Goal: Task Accomplishment & Management: Complete application form

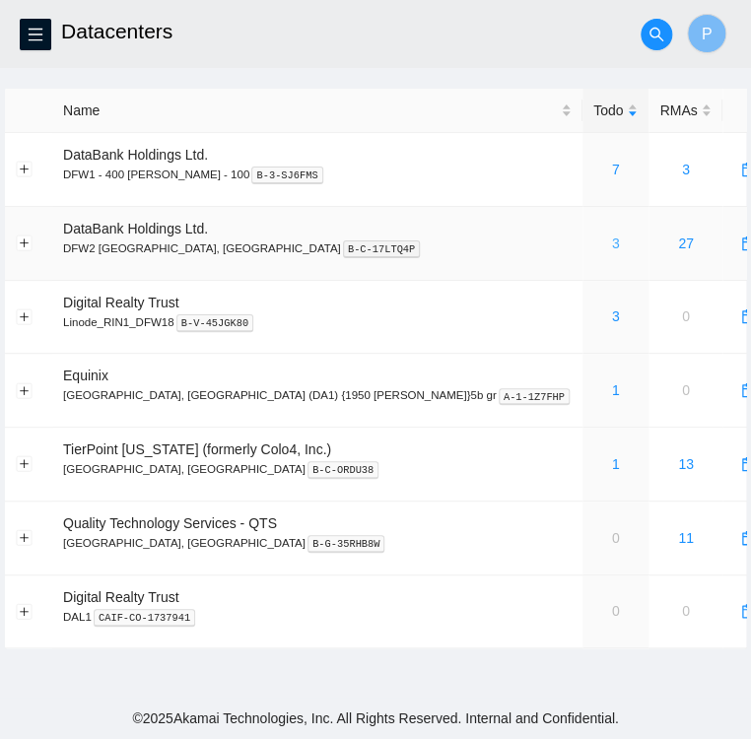
click at [612, 245] on link "3" at bounding box center [616, 244] width 8 height 16
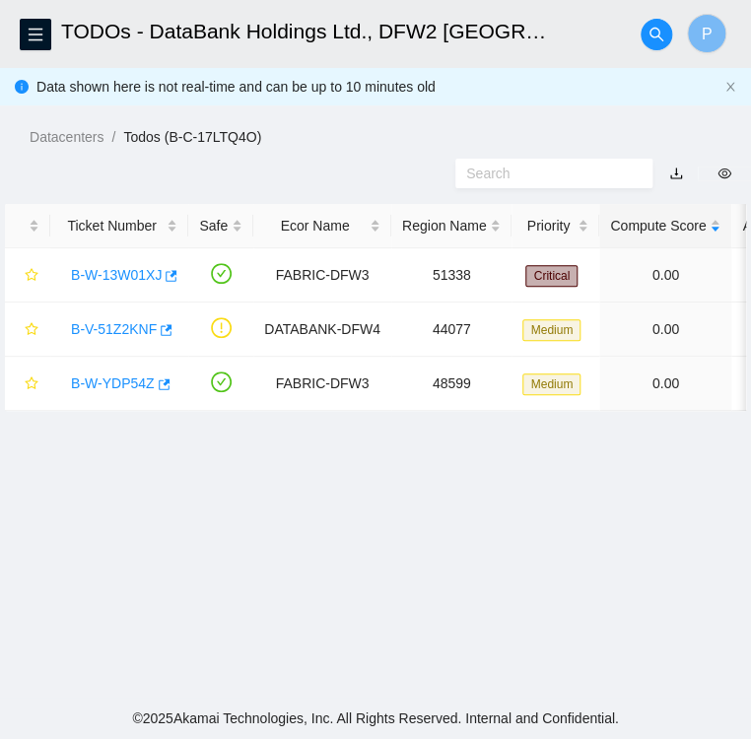
click at [365, 545] on main "TODOs - DataBank Holdings Ltd., DFW2 Richardson, TX P Data shown here is not re…" at bounding box center [375, 349] width 751 height 698
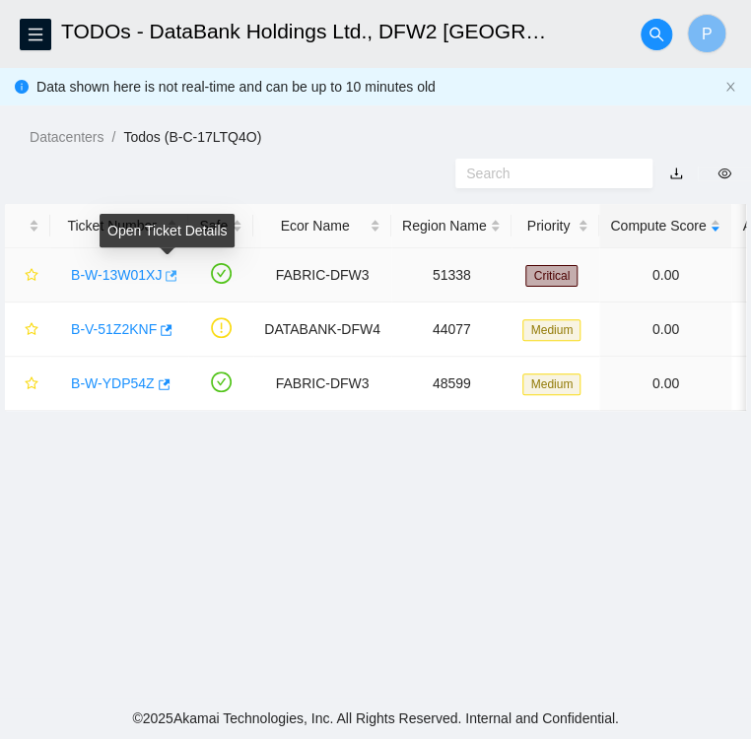
click at [170, 279] on icon "button" at bounding box center [170, 276] width 14 height 14
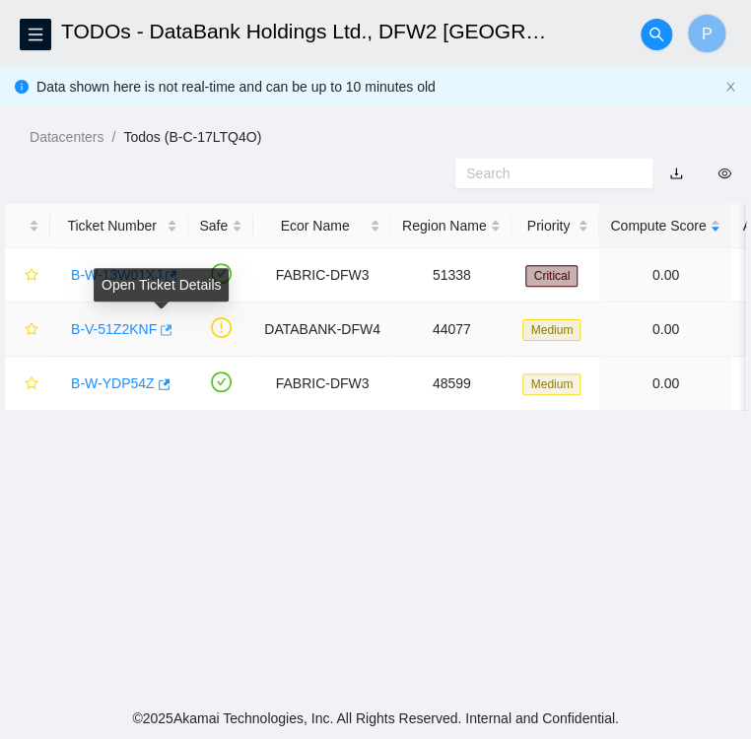
click at [163, 333] on icon "button" at bounding box center [165, 330] width 14 height 14
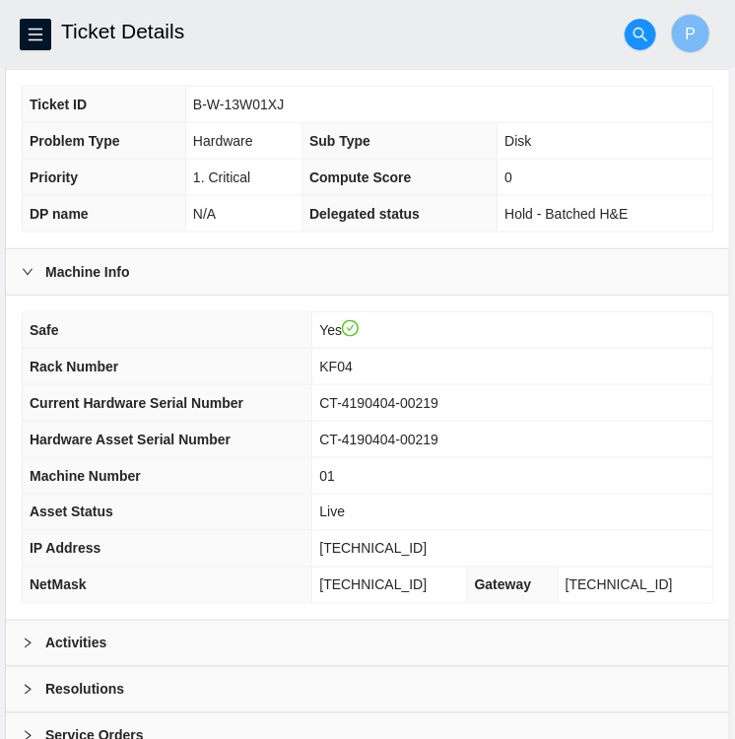
scroll to position [513, 0]
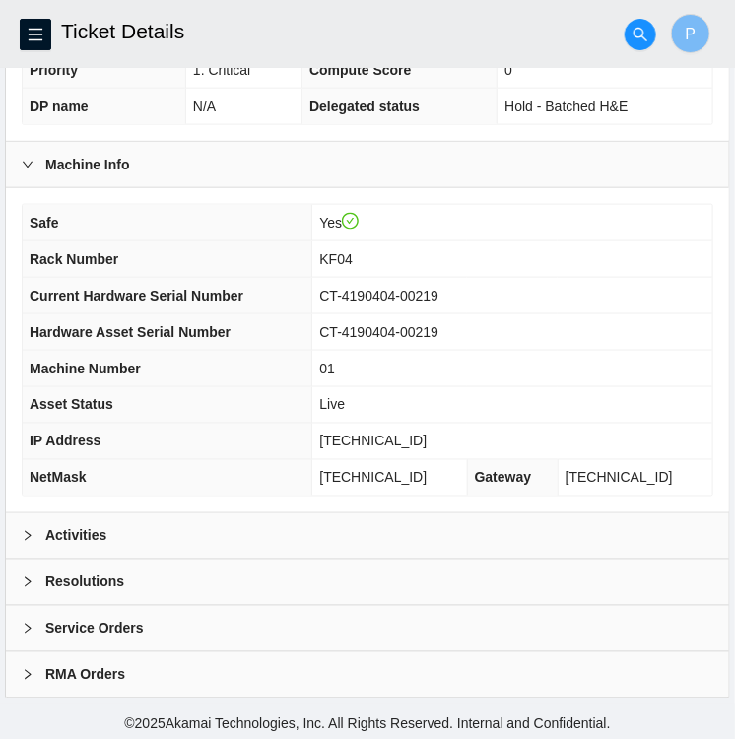
click at [35, 527] on div at bounding box center [34, 536] width 24 height 22
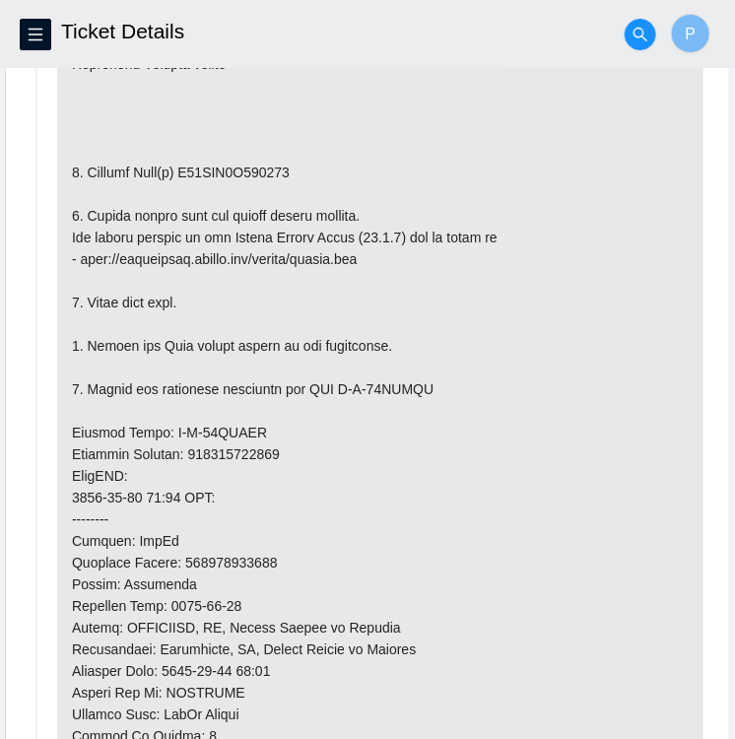
scroll to position [1254, 0]
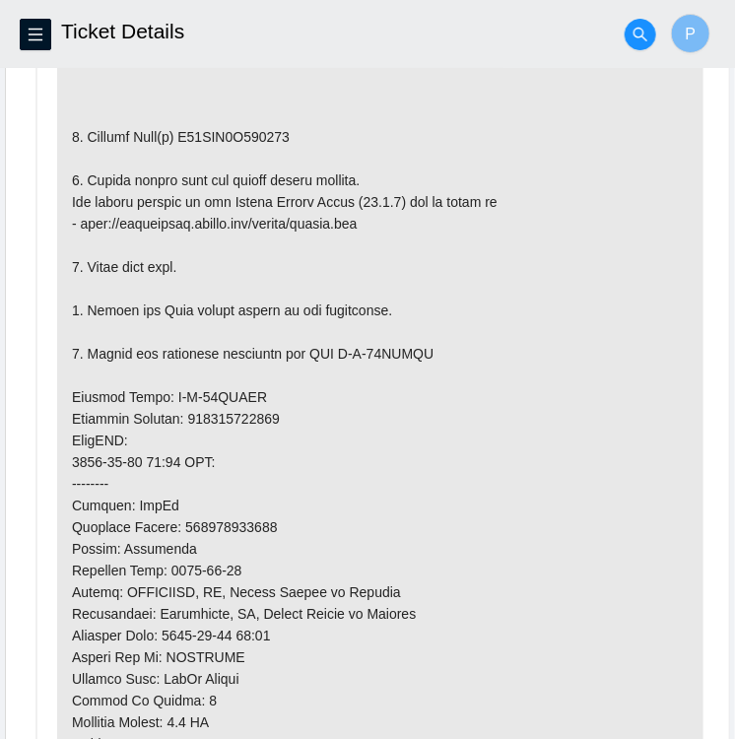
click at [308, 85] on p at bounding box center [380, 408] width 647 height 1071
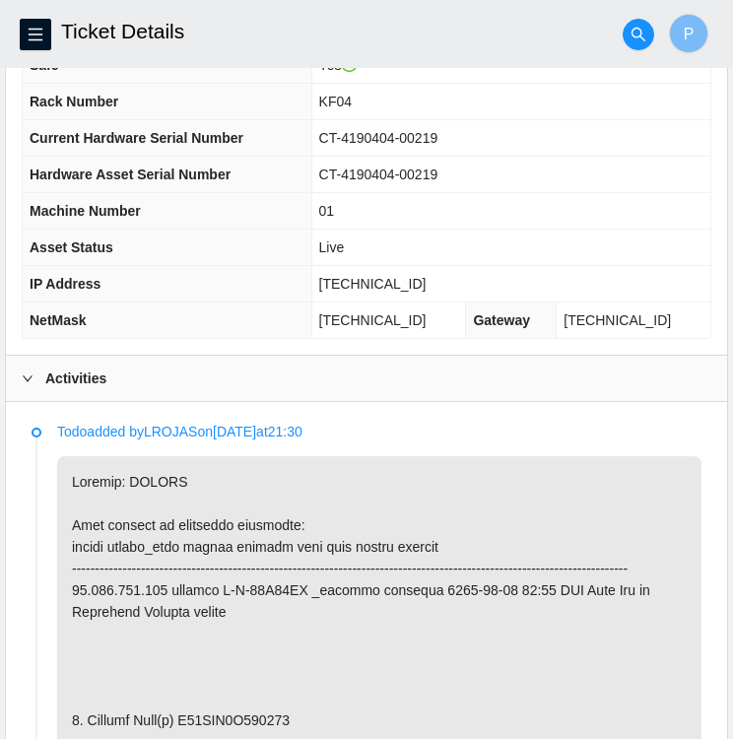
scroll to position [664, 0]
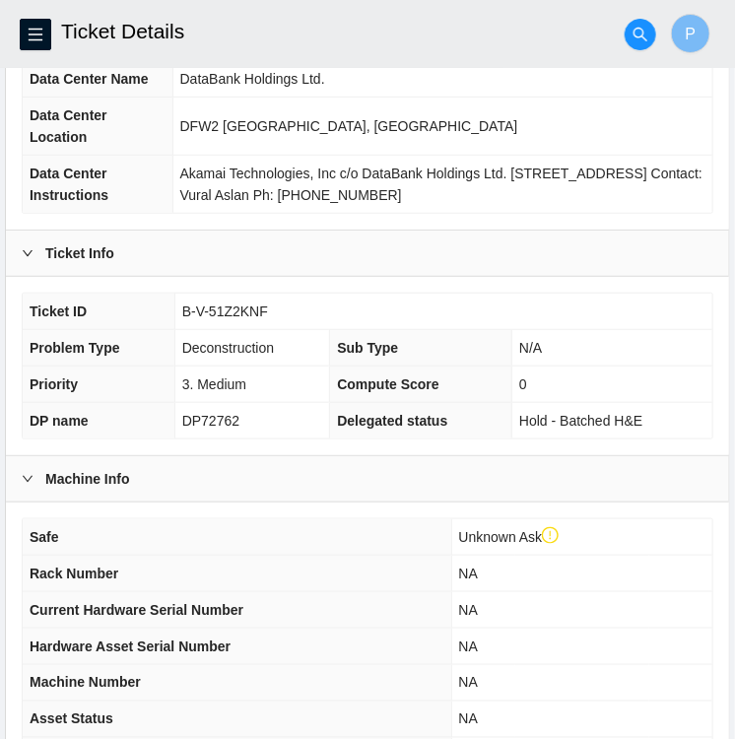
scroll to position [237, 0]
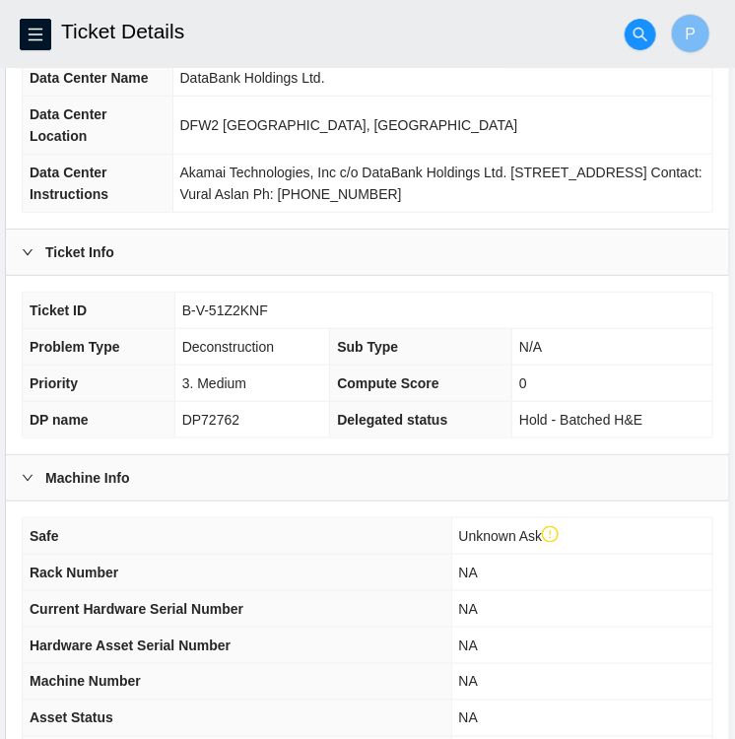
click at [520, 562] on td "NA" at bounding box center [582, 573] width 261 height 36
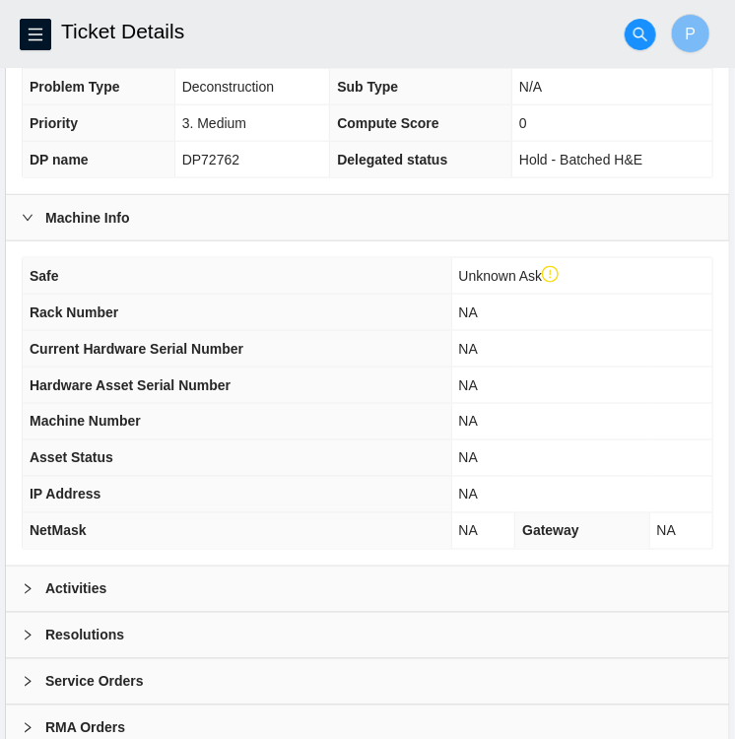
scroll to position [550, 0]
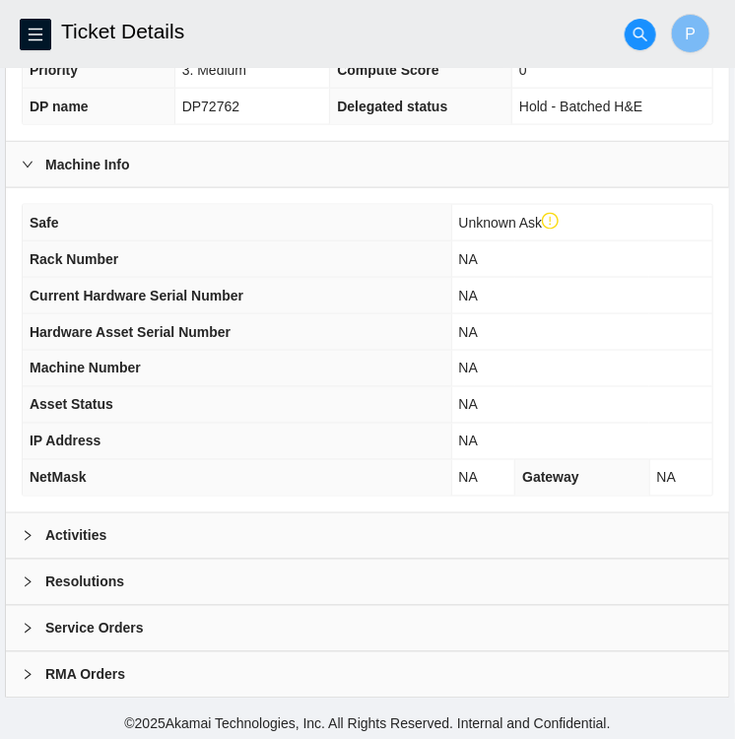
click at [28, 535] on icon "right" at bounding box center [28, 536] width 12 height 12
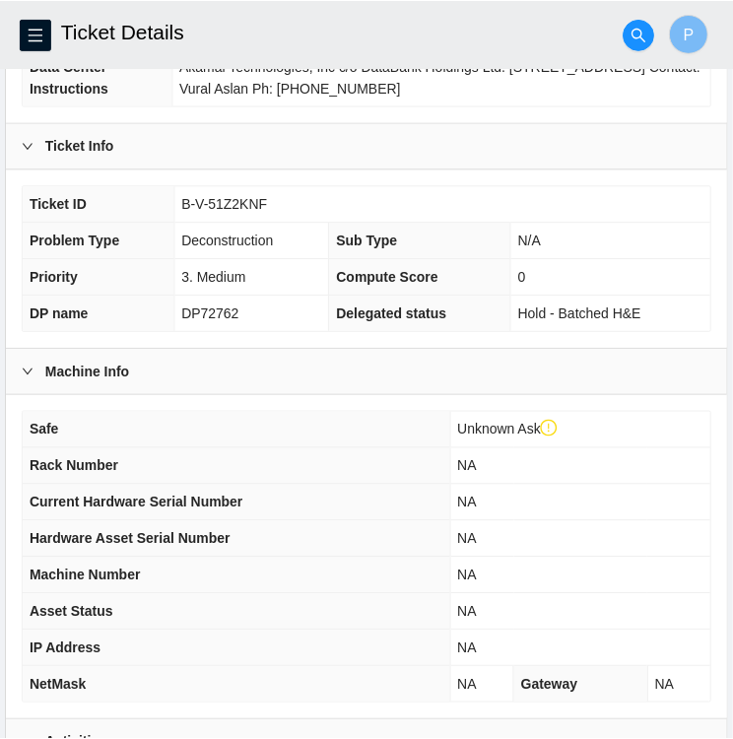
scroll to position [343, 0]
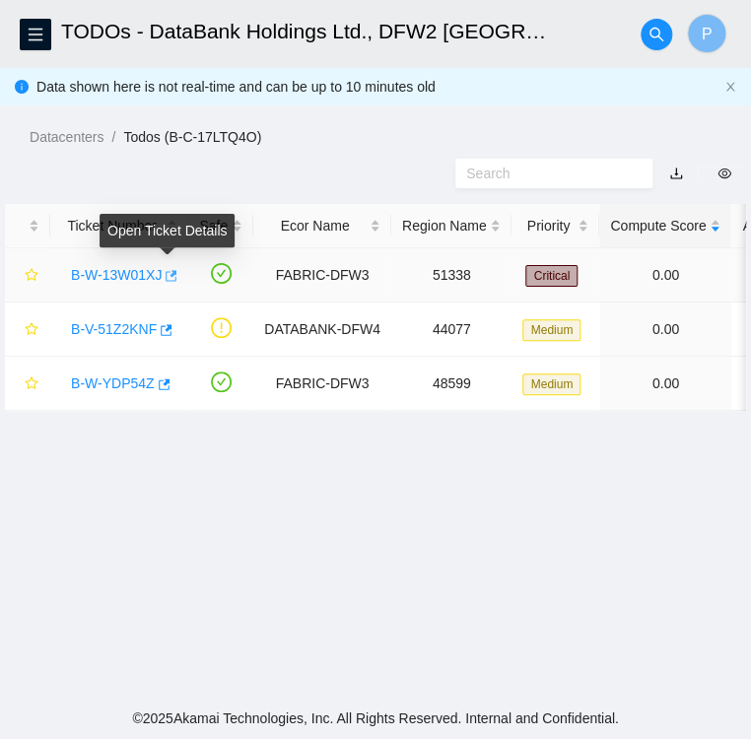
click at [165, 285] on button "button" at bounding box center [170, 276] width 16 height 32
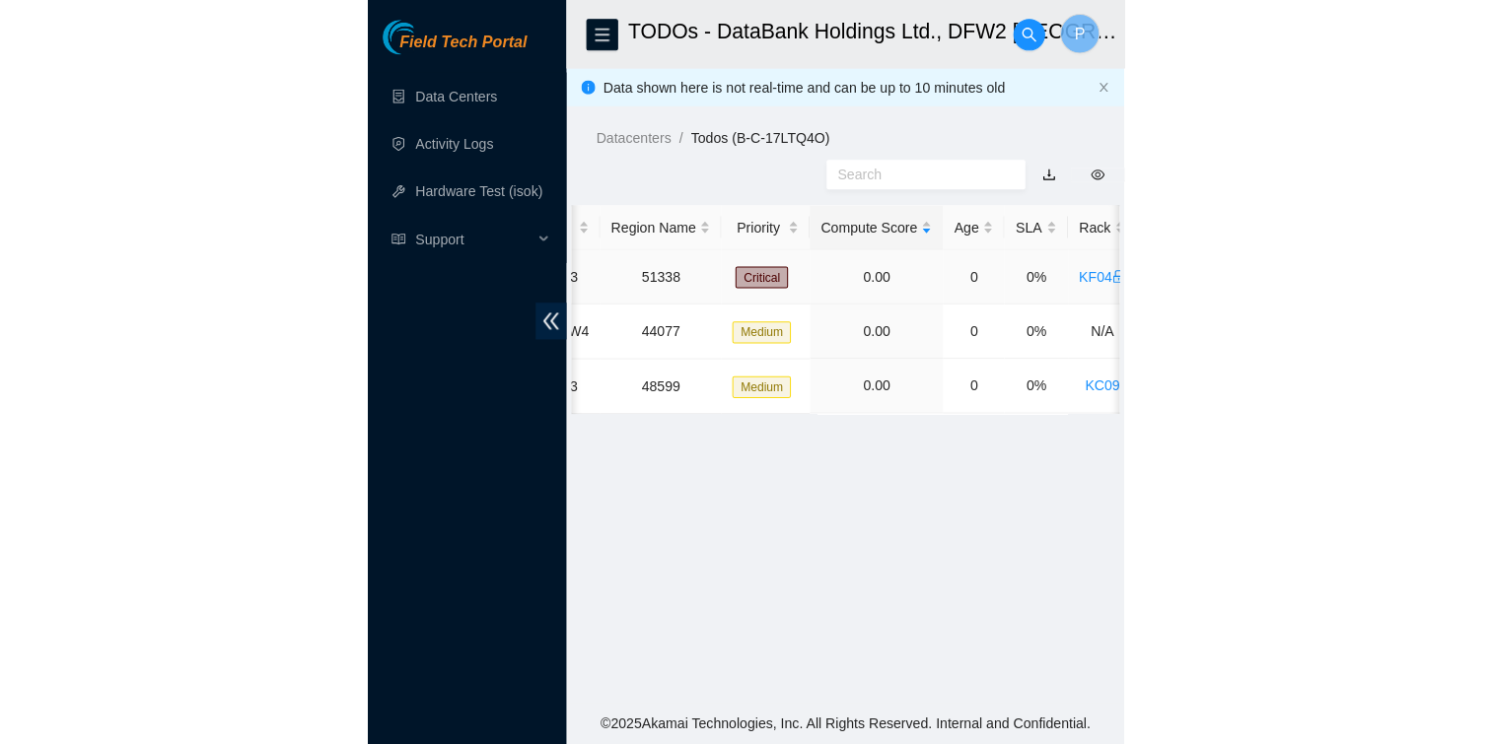
scroll to position [0, 73]
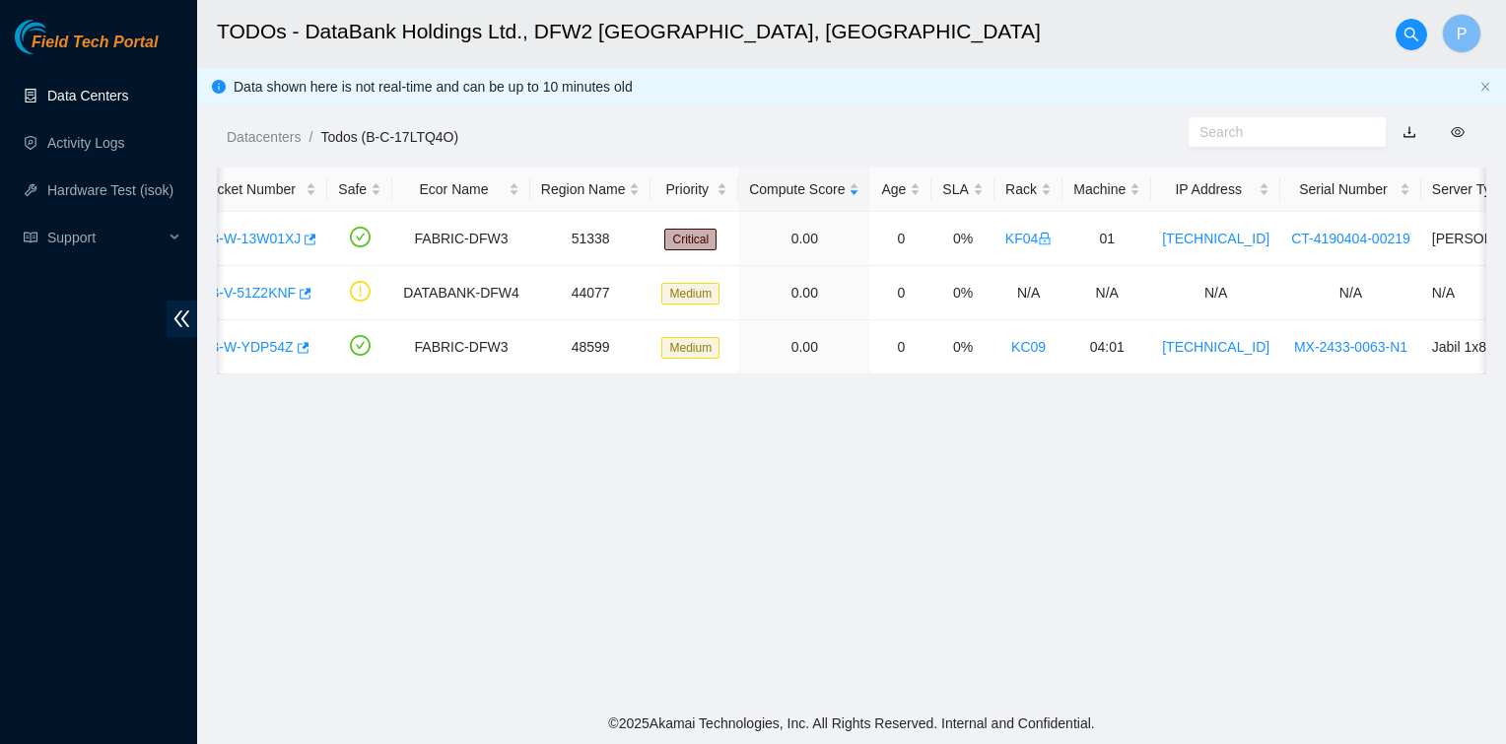
click at [93, 96] on link "Data Centers" at bounding box center [87, 96] width 81 height 16
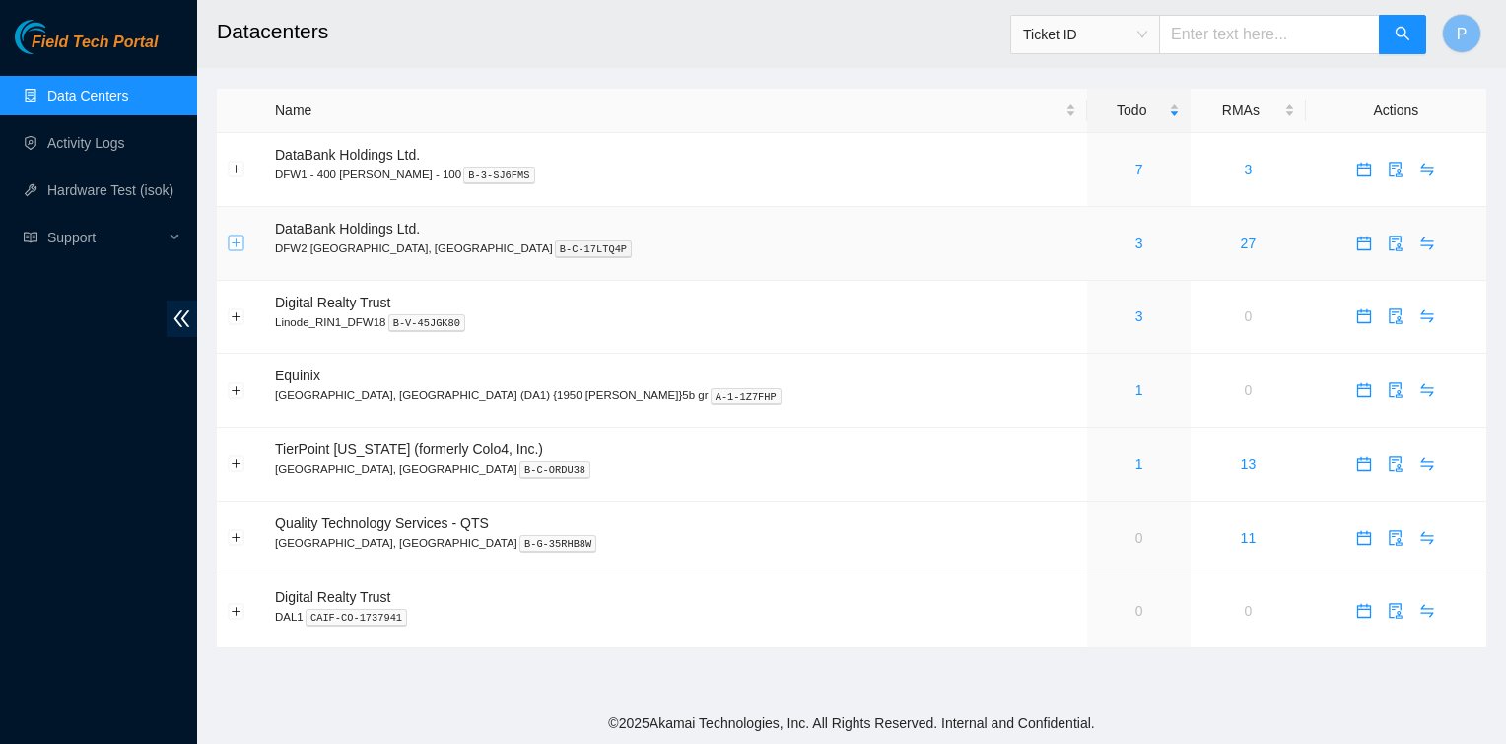
click at [237, 247] on button "Expand row" at bounding box center [237, 244] width 16 height 16
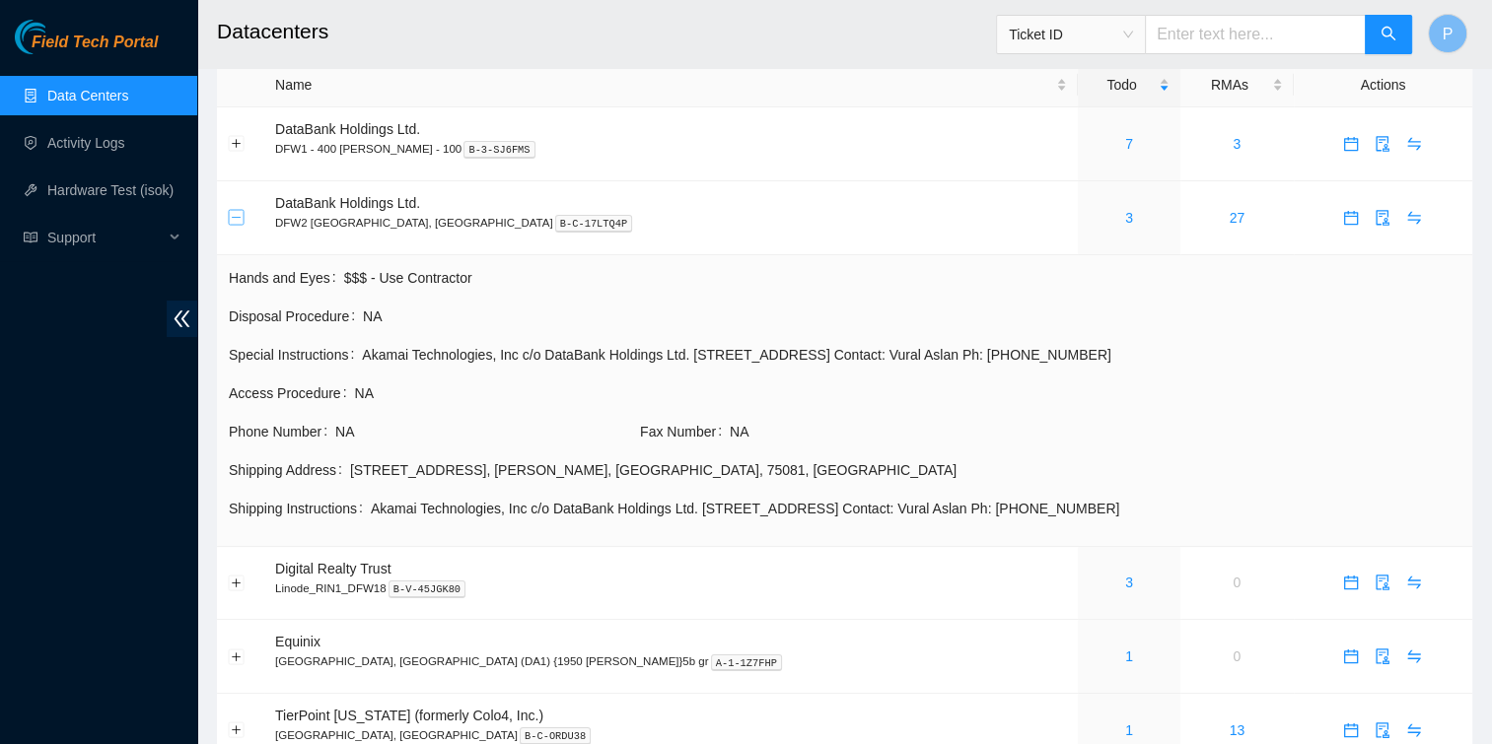
scroll to position [27, 0]
click at [241, 221] on button "Collapse row" at bounding box center [237, 217] width 16 height 16
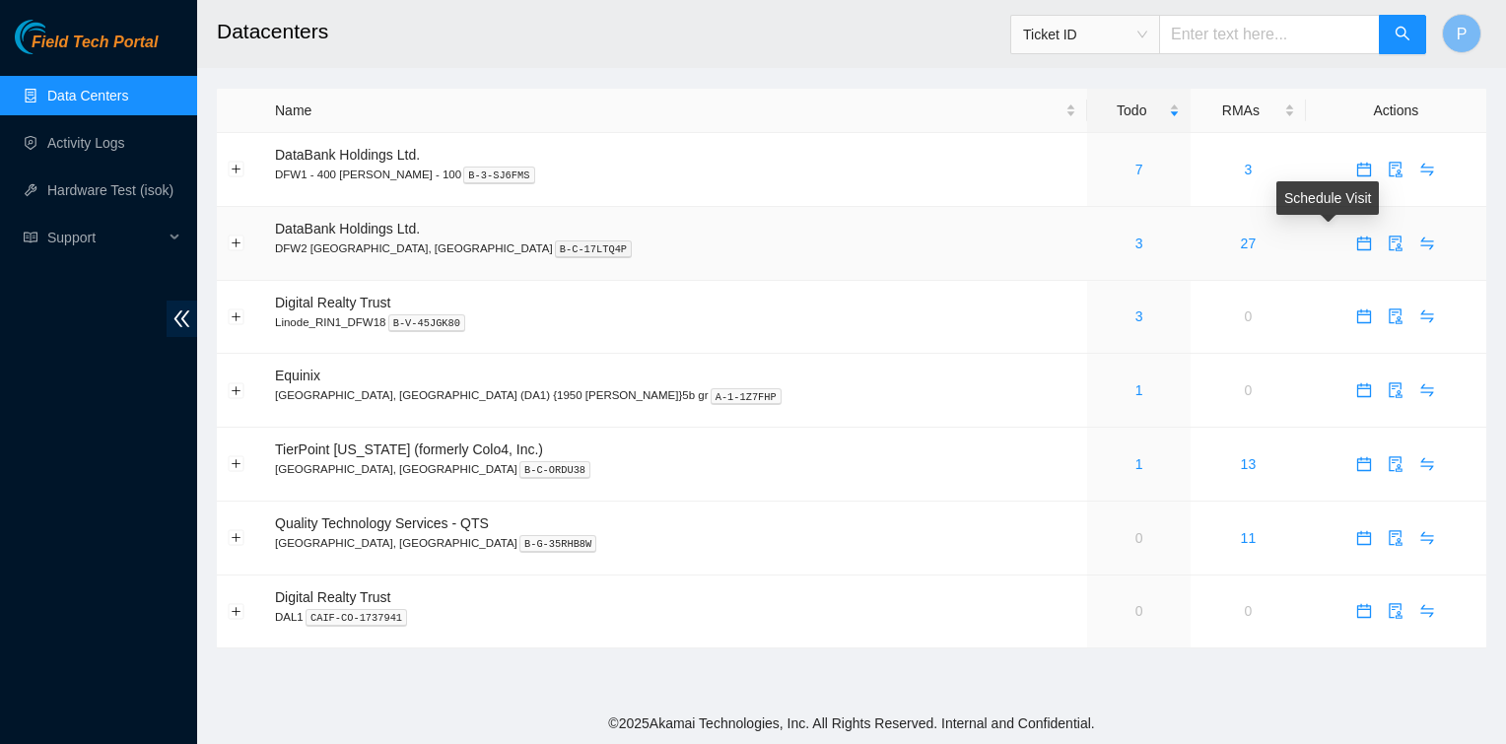
click at [750, 252] on button "button" at bounding box center [1365, 244] width 32 height 32
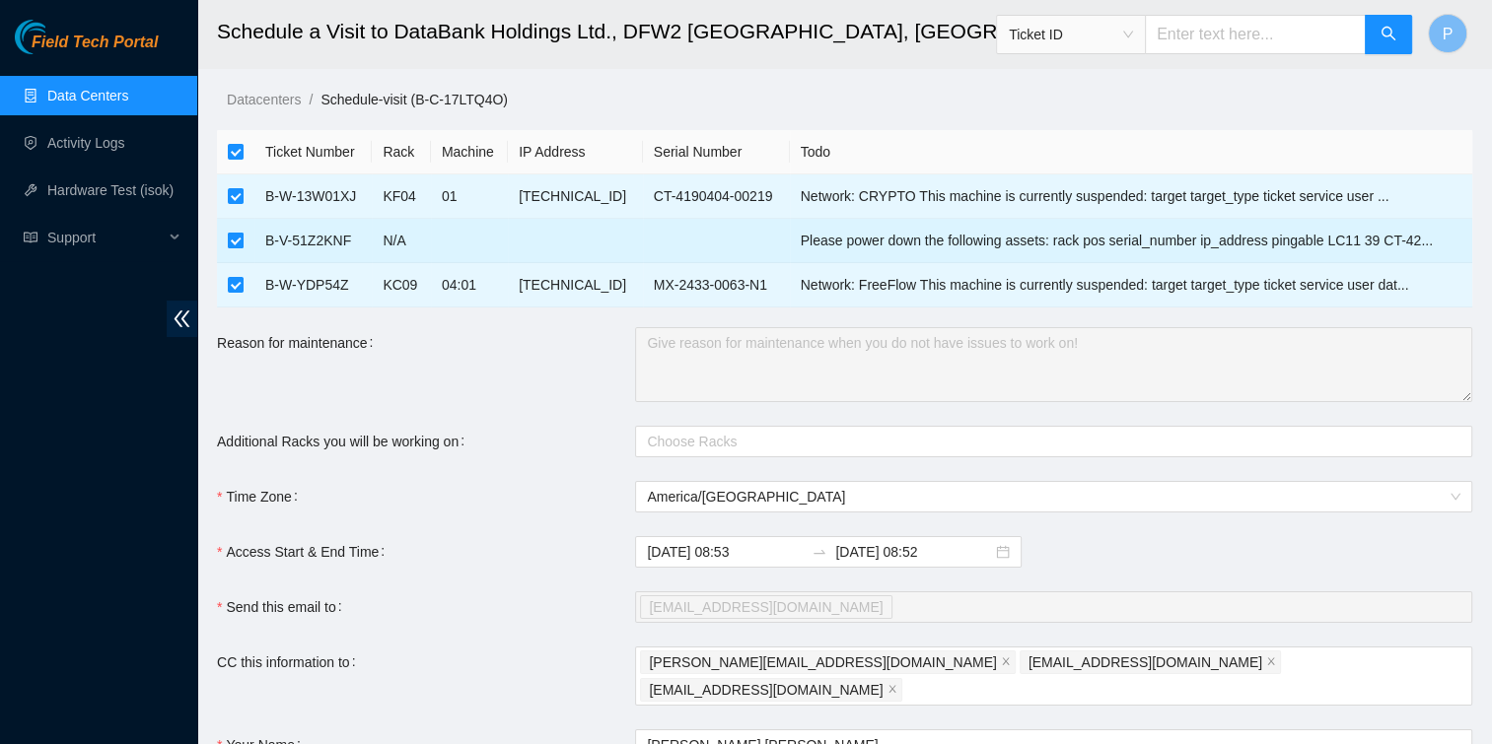
click at [233, 239] on input "checkbox" at bounding box center [236, 241] width 16 height 16
checkbox input "false"
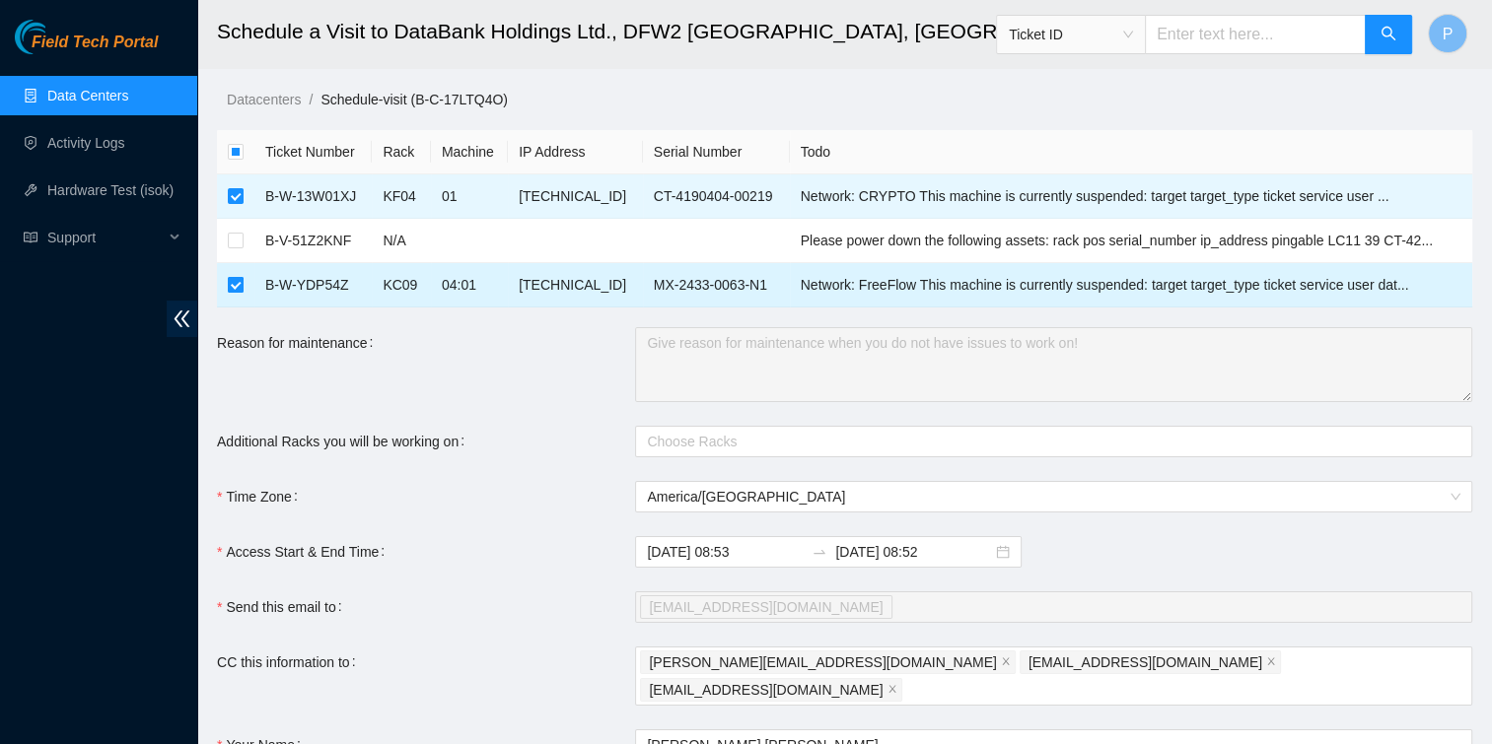
click at [233, 282] on input "checkbox" at bounding box center [236, 285] width 16 height 16
checkbox input "false"
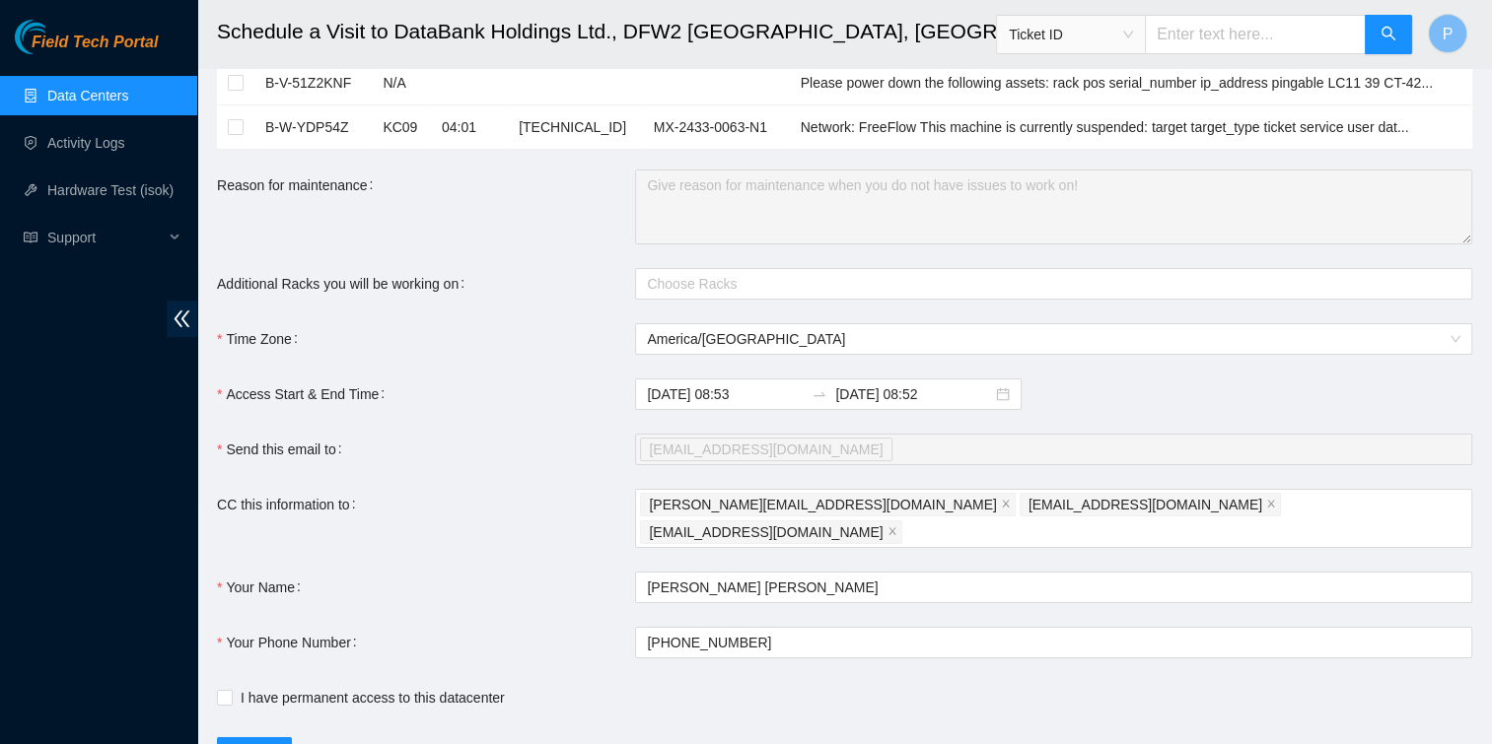
scroll to position [174, 0]
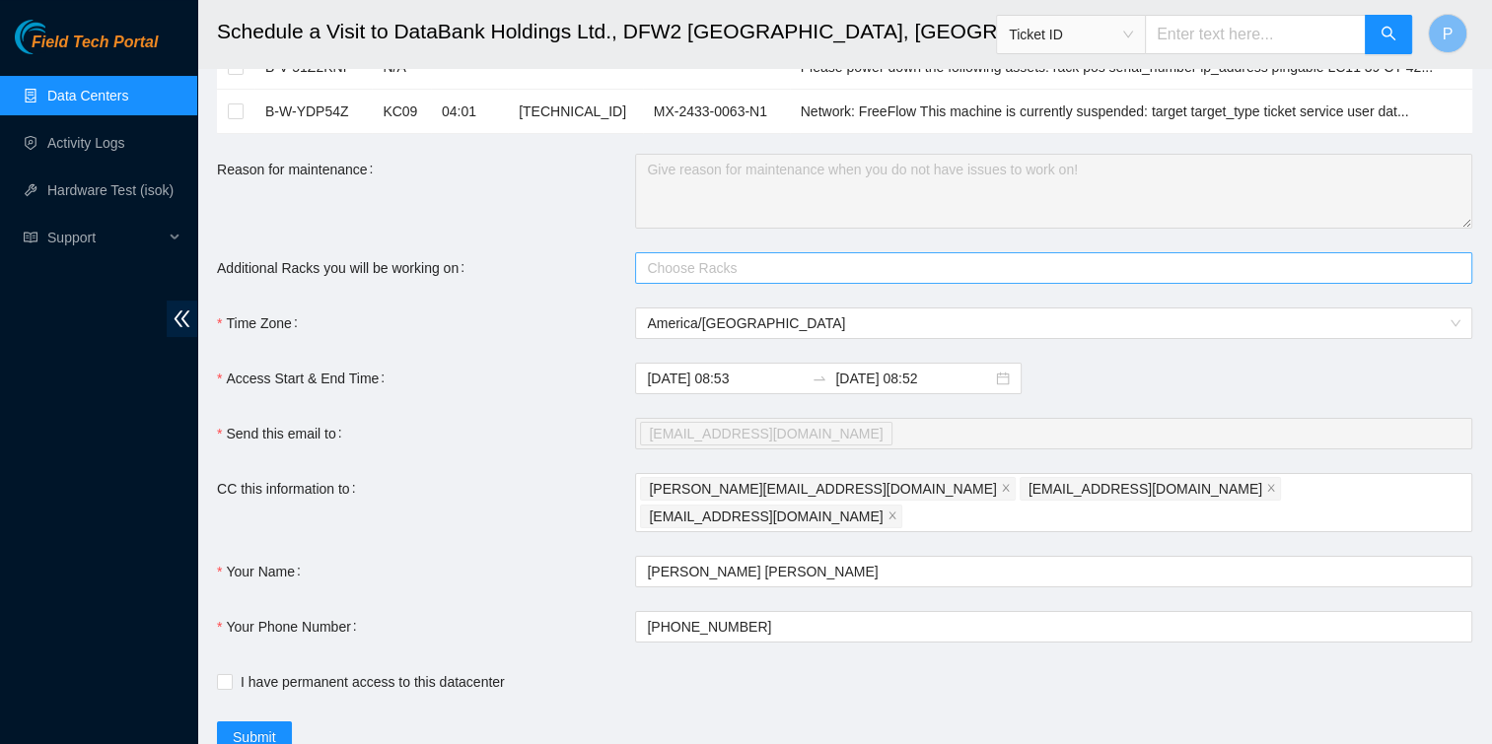
click at [674, 264] on div at bounding box center [1043, 268] width 807 height 24
click at [750, 248] on form "Ticket Number Rack Machine IP Address Serial Number Todo B-W-13W01XJ KF04 01 23…" at bounding box center [844, 355] width 1255 height 797
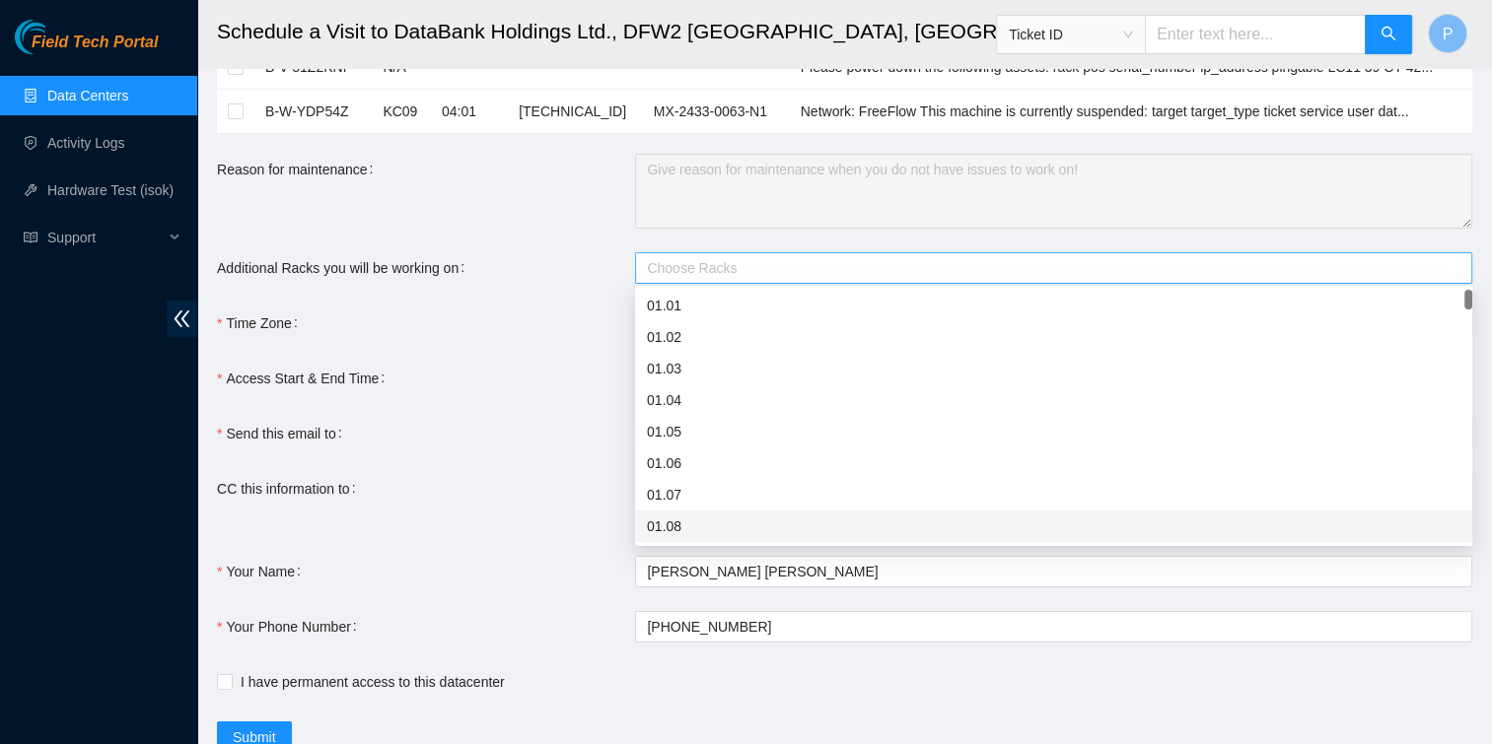
click at [750, 267] on div at bounding box center [1043, 268] width 807 height 24
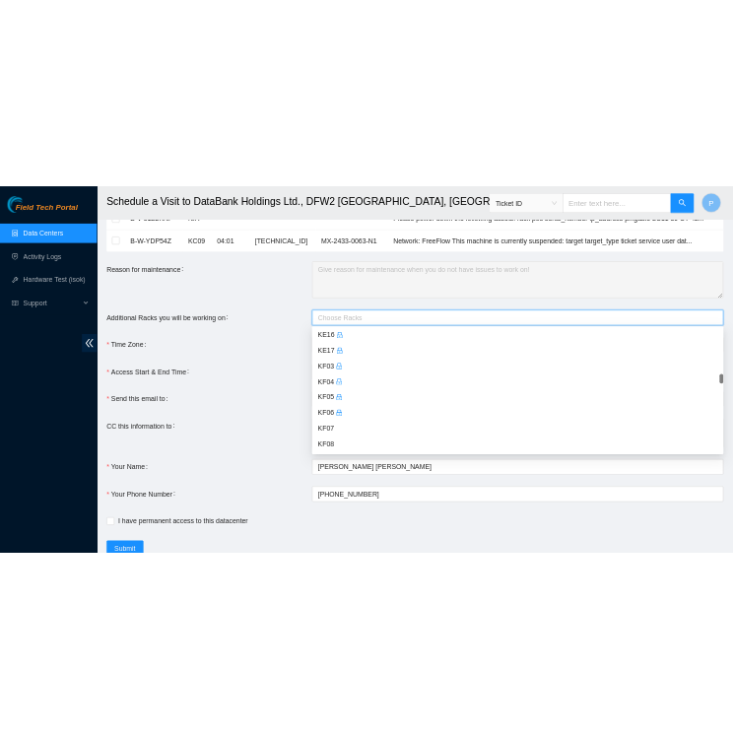
scroll to position [3473, 0]
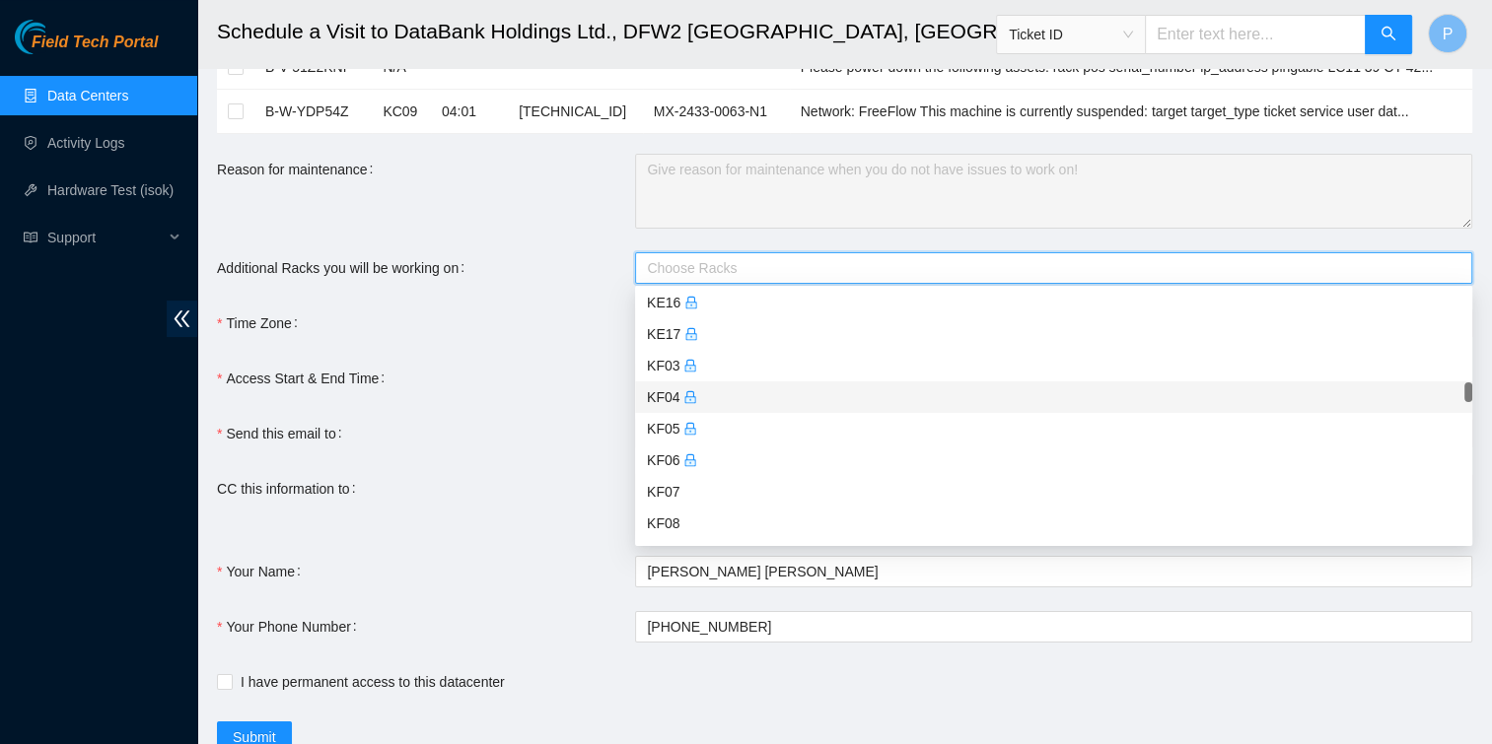
click at [661, 402] on div "KF04" at bounding box center [1053, 397] width 813 height 22
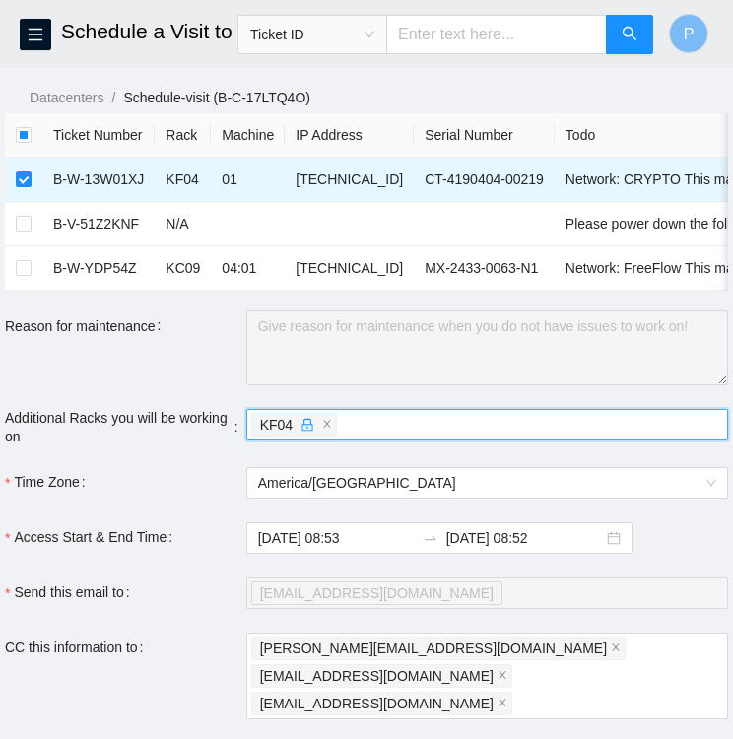
scroll to position [0, 0]
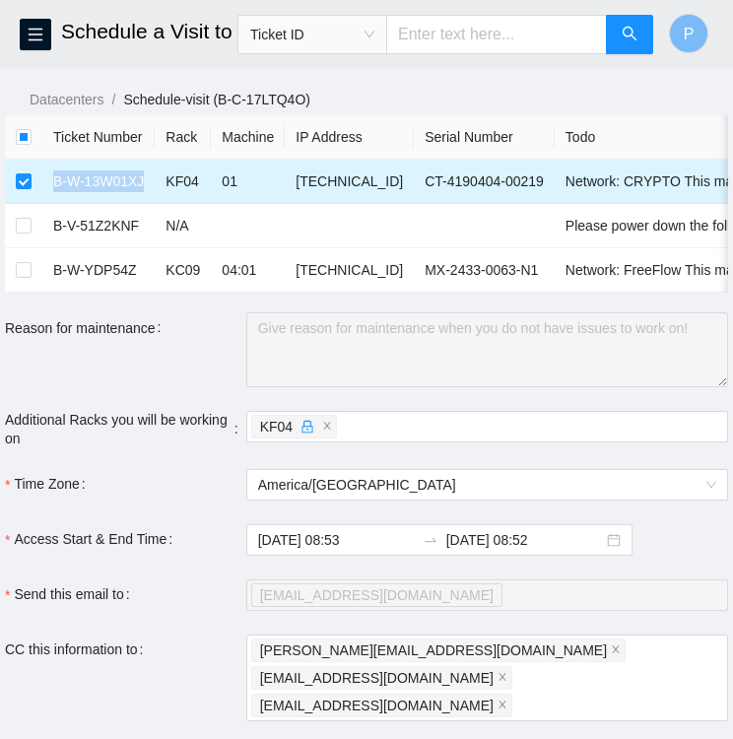
drag, startPoint x: 55, startPoint y: 177, endPoint x: 144, endPoint y: 182, distance: 88.9
click at [144, 182] on td "B-W-13W01XJ" at bounding box center [98, 182] width 112 height 44
copy td "B-W-13W01XJ"
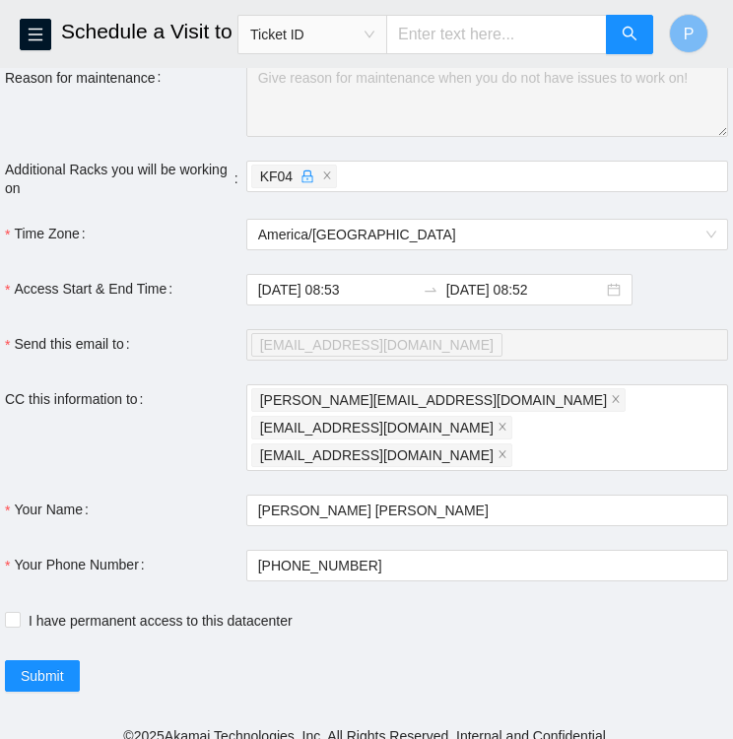
scroll to position [253, 0]
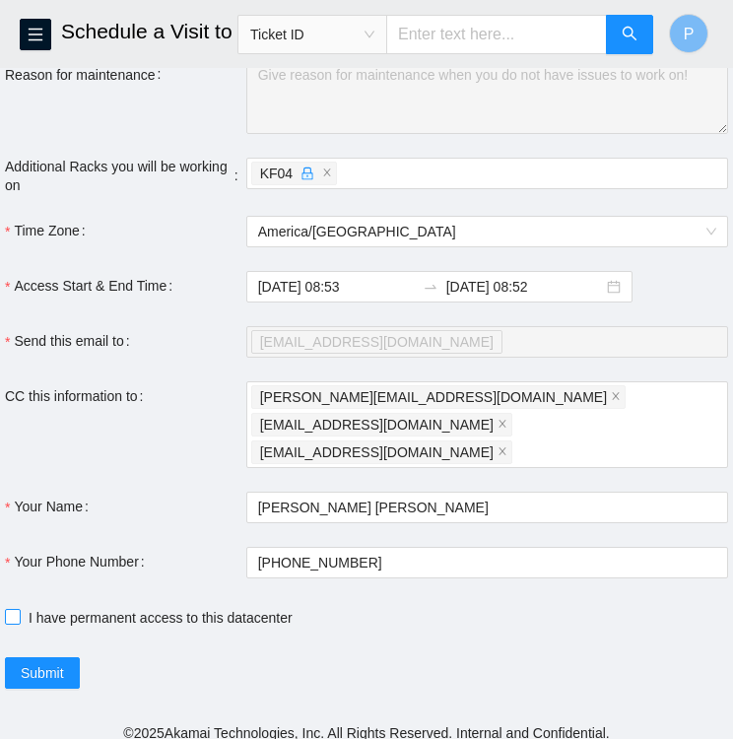
click at [6, 609] on input "I have permanent access to this datacenter" at bounding box center [12, 616] width 14 height 14
checkbox input "true"
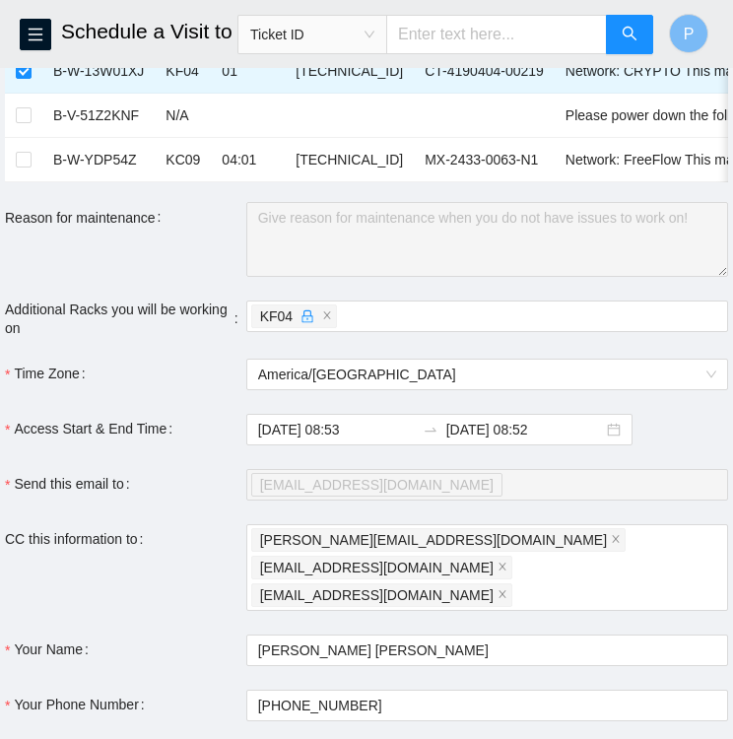
scroll to position [118, 0]
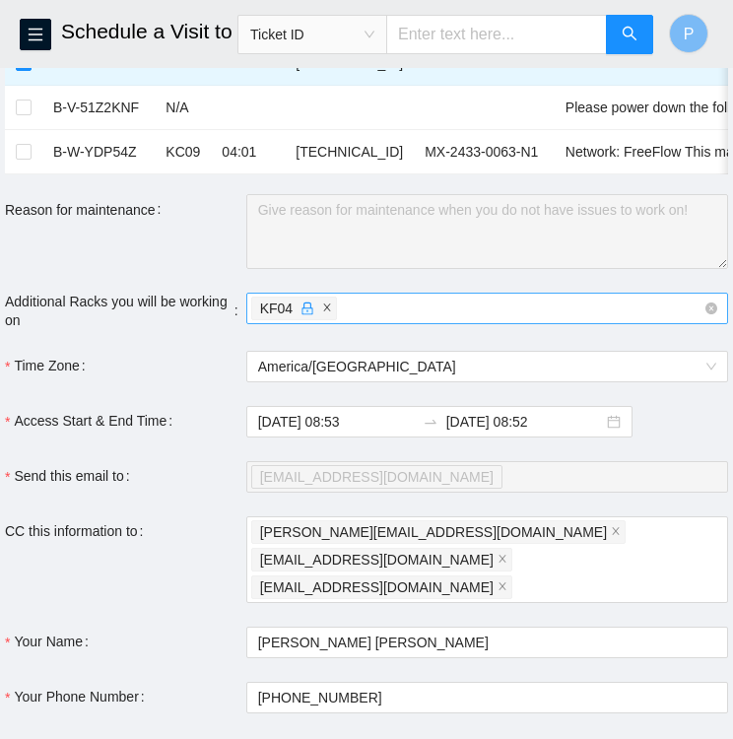
click at [325, 314] on span "close" at bounding box center [327, 309] width 10 height 12
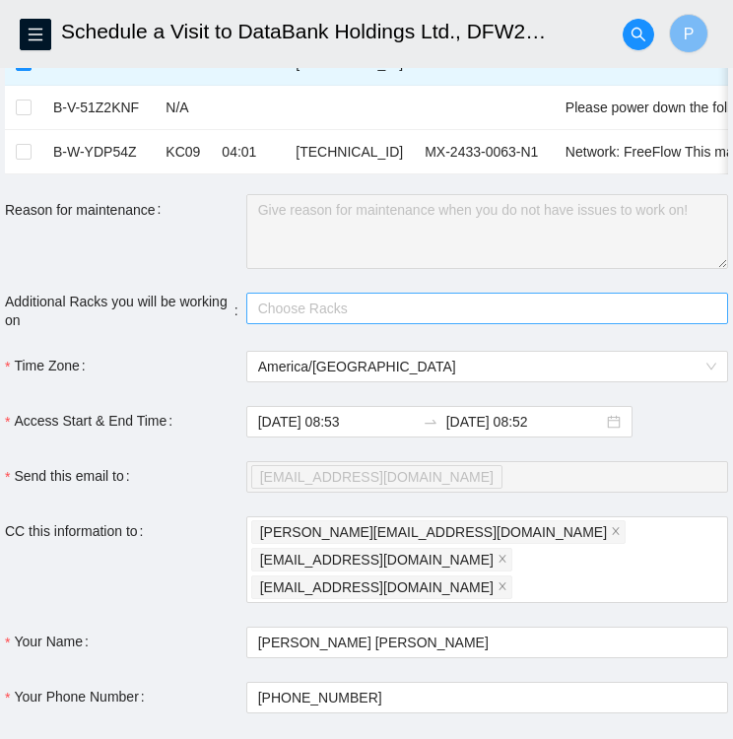
scroll to position [0, 0]
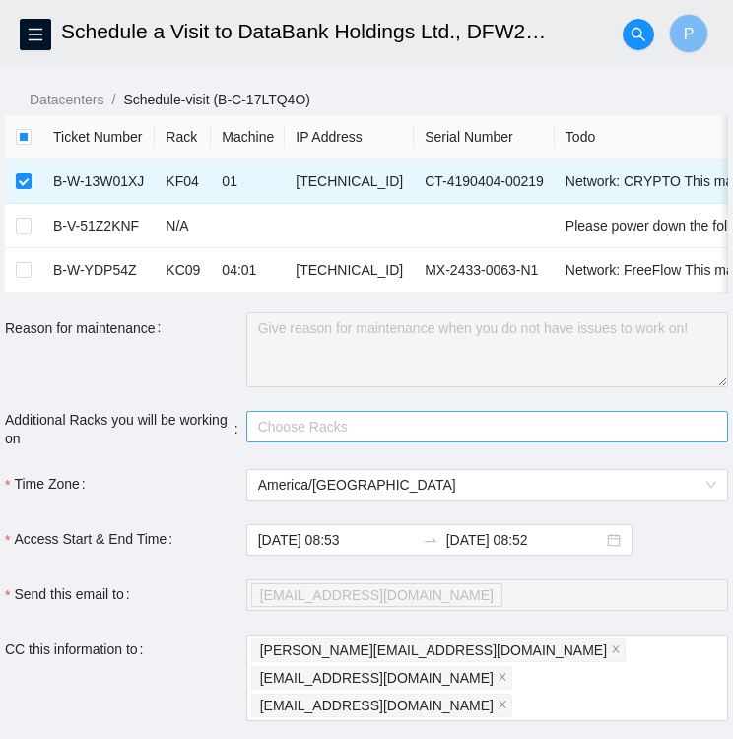
click at [594, 434] on div at bounding box center [477, 427] width 453 height 24
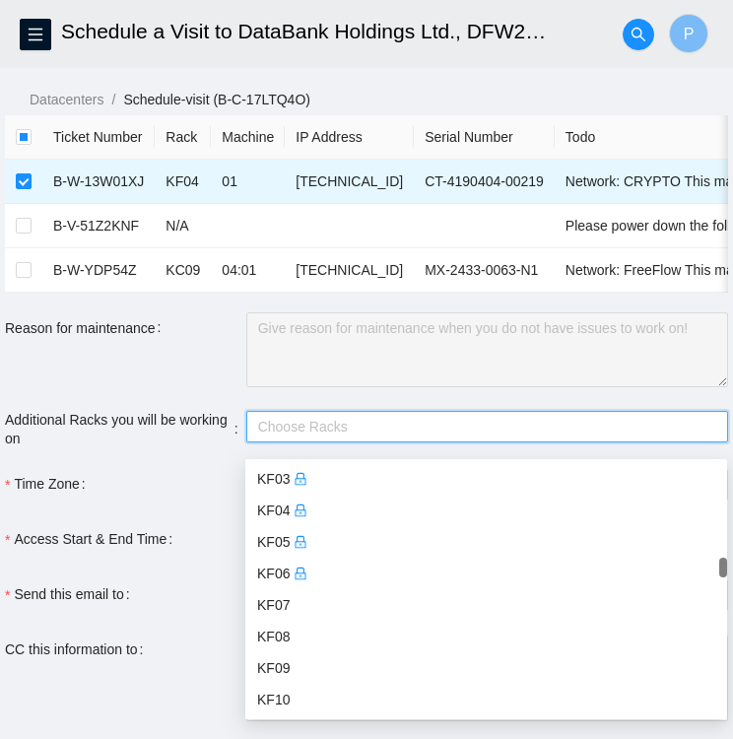
scroll to position [3533, 0]
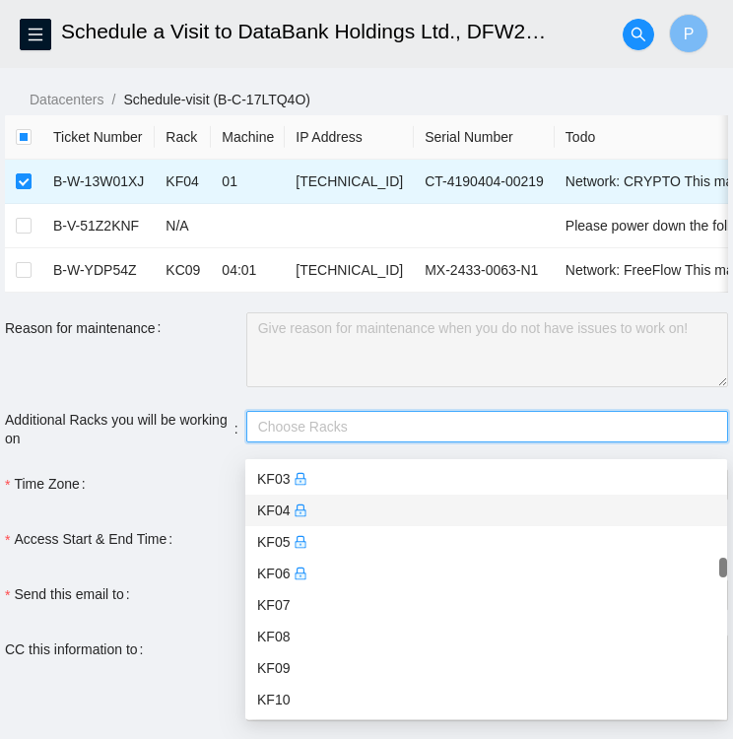
click at [285, 513] on div "KF04" at bounding box center [486, 511] width 458 height 22
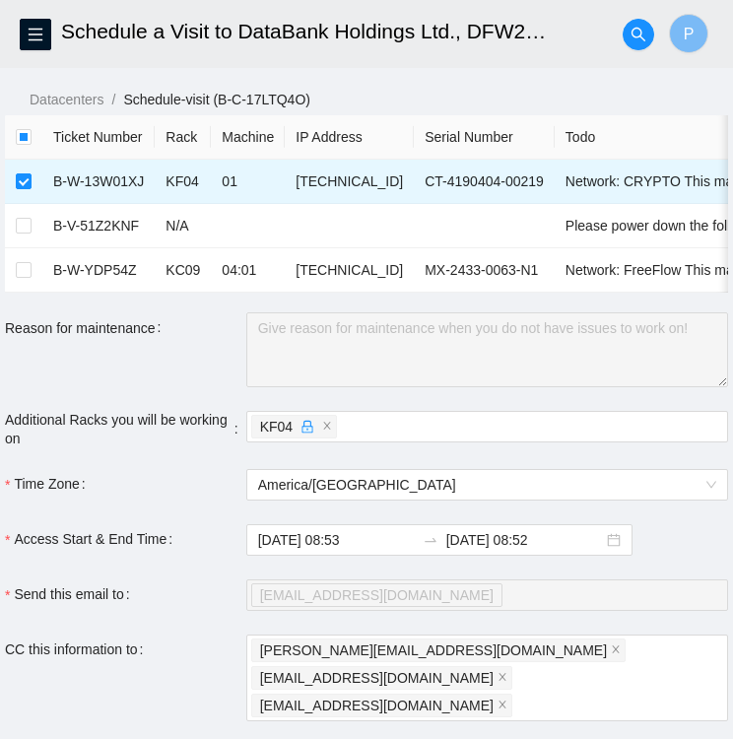
click at [185, 361] on div "Reason for maintenance" at bounding box center [126, 350] width 242 height 75
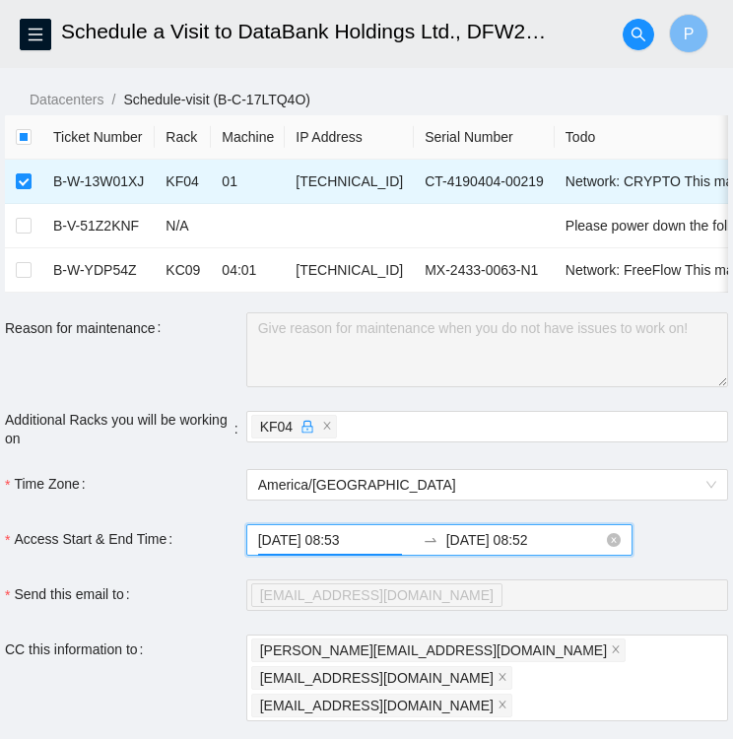
click at [375, 549] on input "2025-08-29 08:53" at bounding box center [336, 540] width 157 height 22
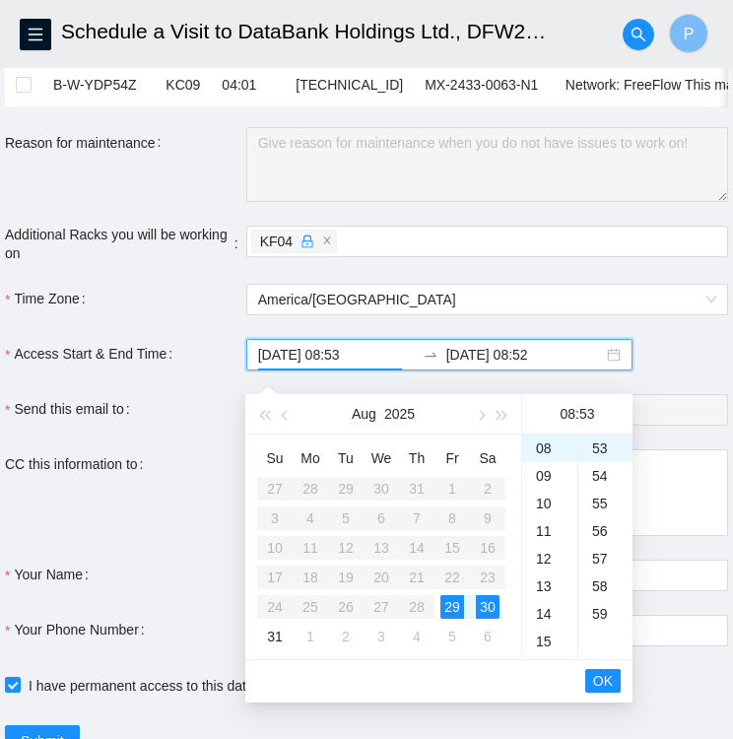
scroll to position [185, 0]
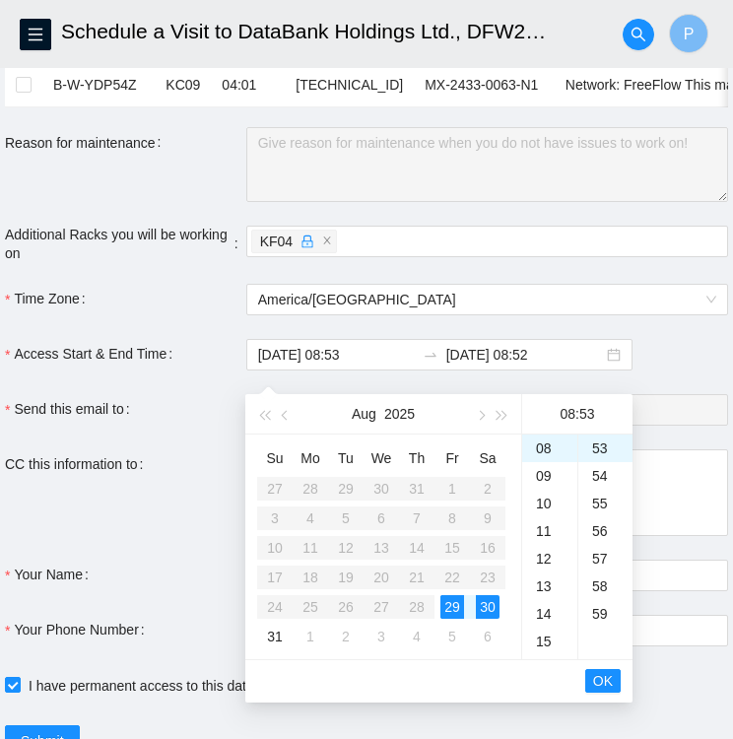
click at [670, 370] on div "2025-08-29 08:53 2025-08-30 08:52" at bounding box center [487, 355] width 482 height 32
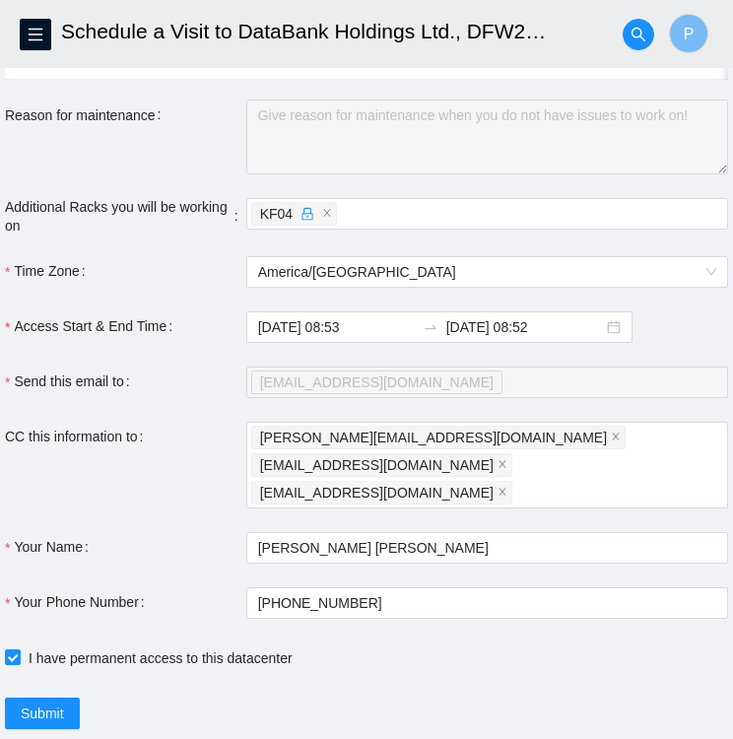
scroll to position [253, 0]
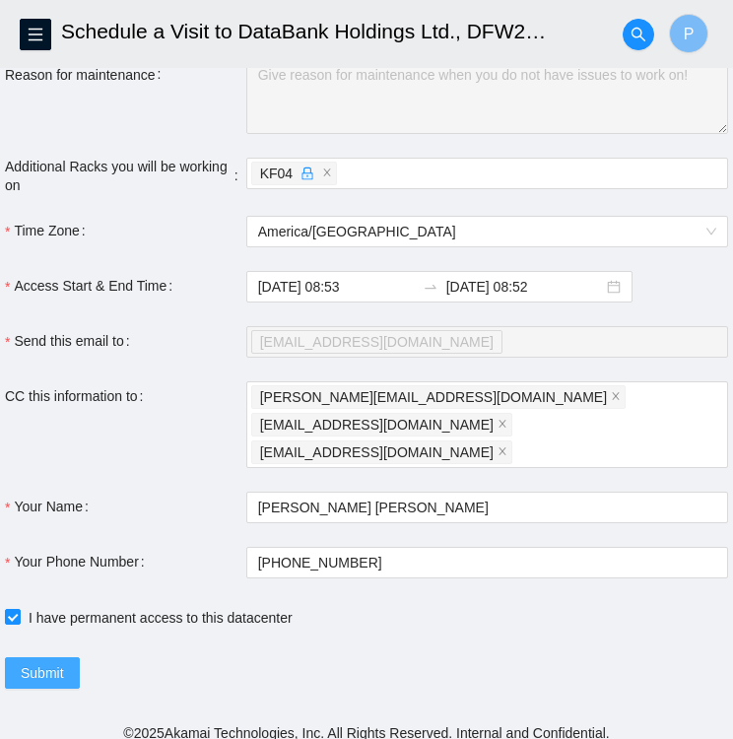
click at [36, 663] on span "Submit" at bounding box center [42, 674] width 43 height 22
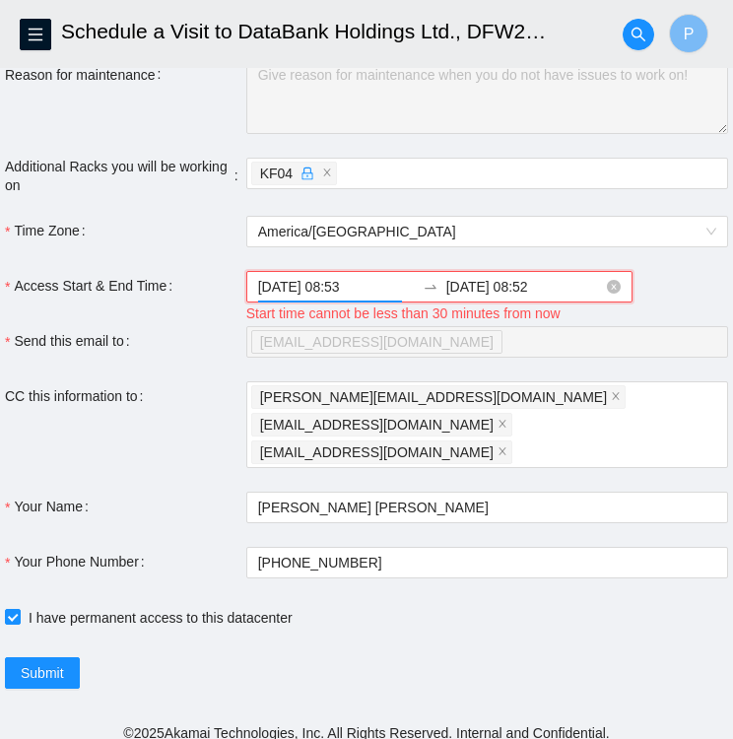
click at [358, 296] on input "2025-08-29 08:53" at bounding box center [336, 287] width 157 height 22
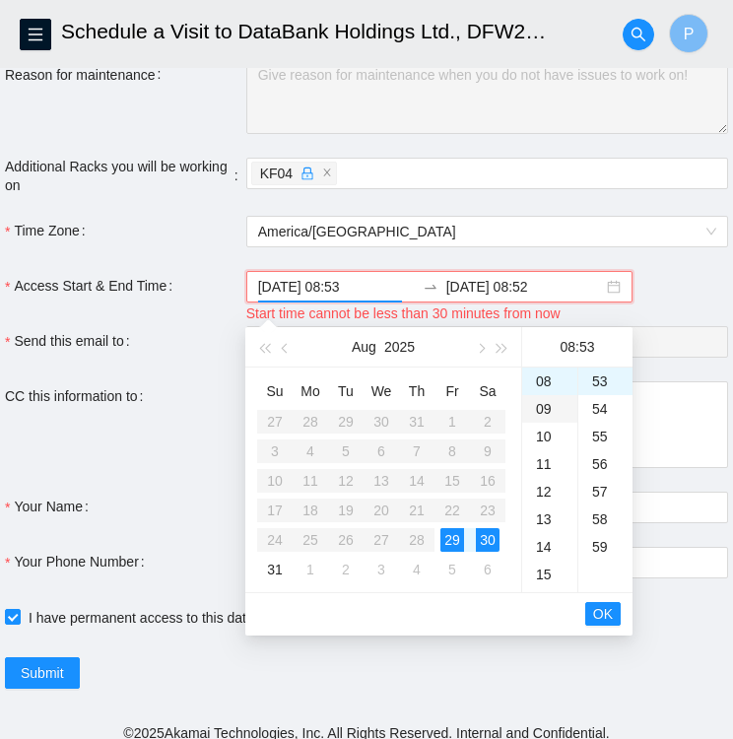
click at [544, 411] on div "09" at bounding box center [550, 409] width 55 height 28
click at [605, 388] on div "15" at bounding box center [606, 395] width 54 height 28
click at [598, 380] on div "15" at bounding box center [606, 382] width 54 height 28
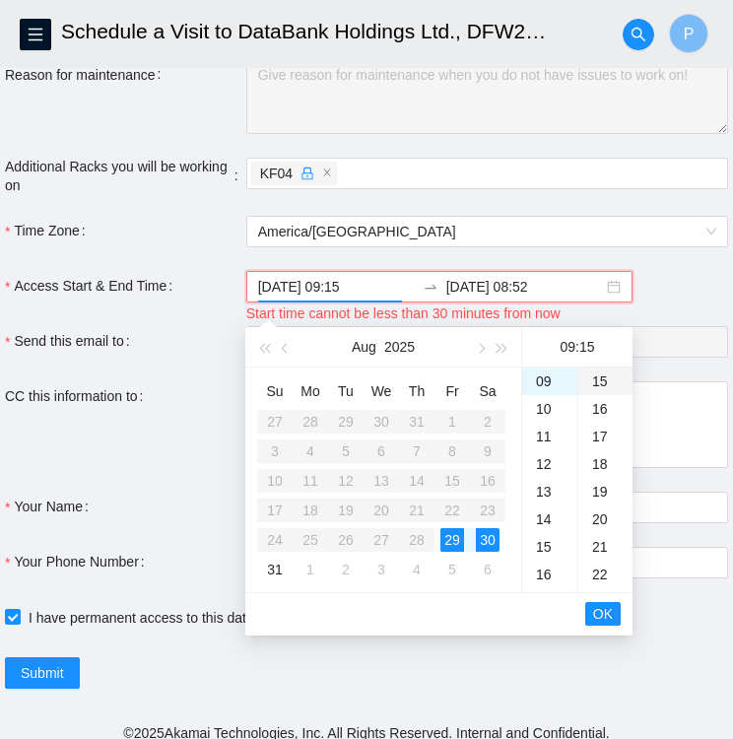
click at [598, 380] on div "15" at bounding box center [606, 382] width 54 height 28
click at [603, 617] on span "OK" at bounding box center [603, 614] width 20 height 22
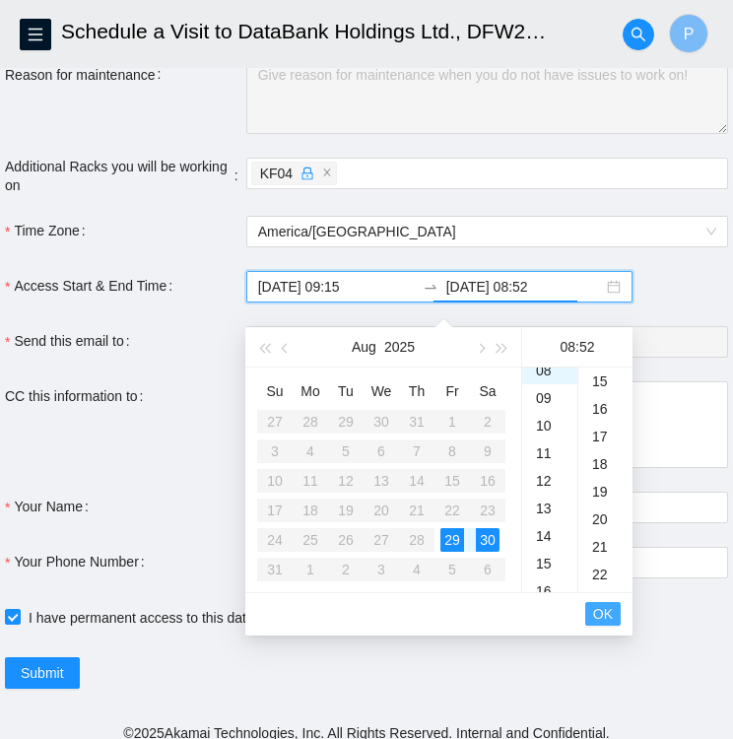
scroll to position [1435, 0]
click at [603, 617] on span "OK" at bounding box center [603, 614] width 20 height 22
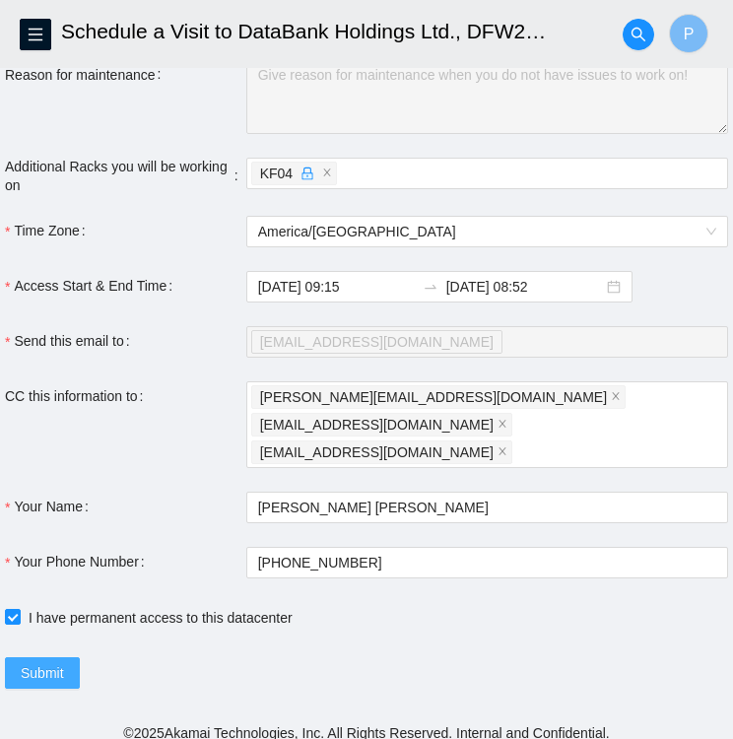
click at [45, 663] on span "Submit" at bounding box center [42, 674] width 43 height 22
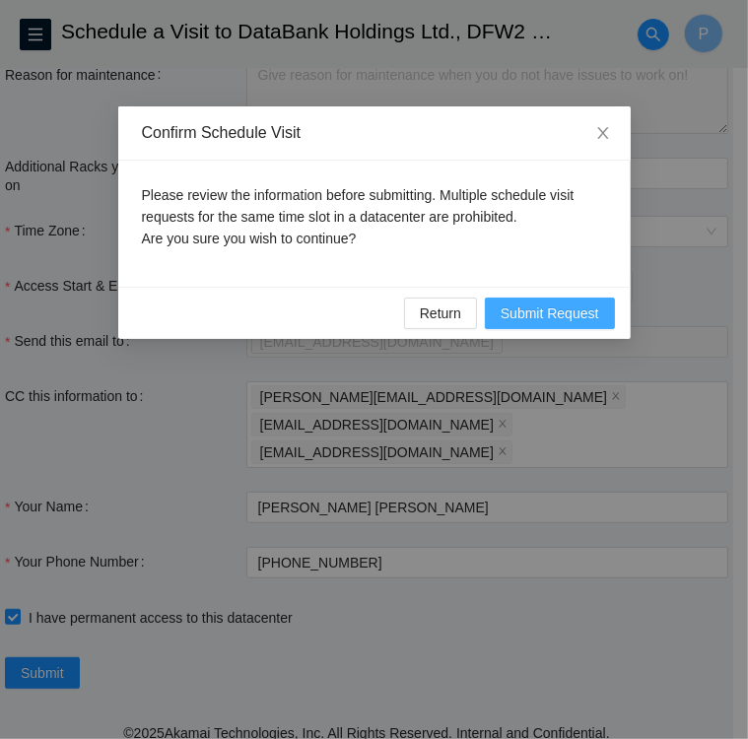
click at [571, 308] on span "Submit Request" at bounding box center [550, 314] width 99 height 22
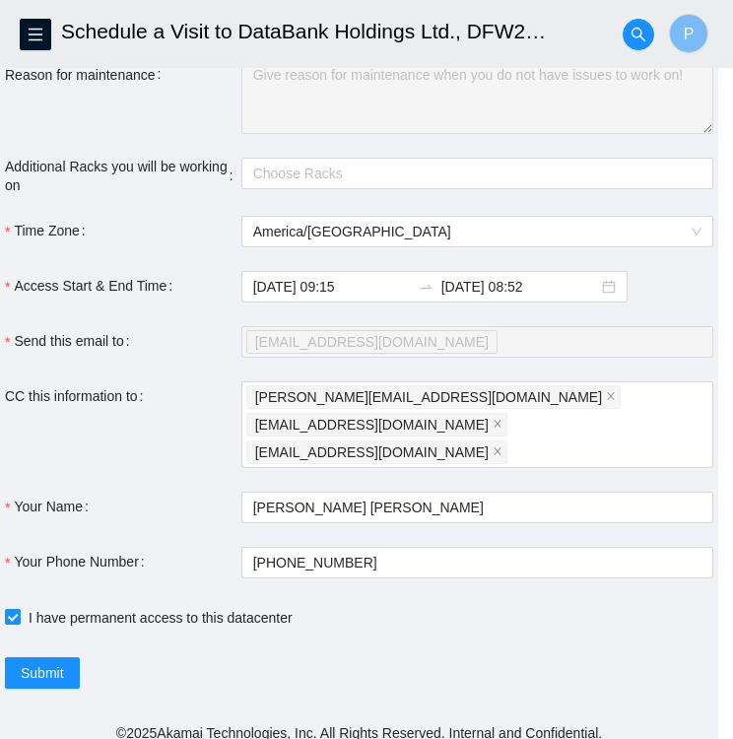
type input "2025-08-29 09:20"
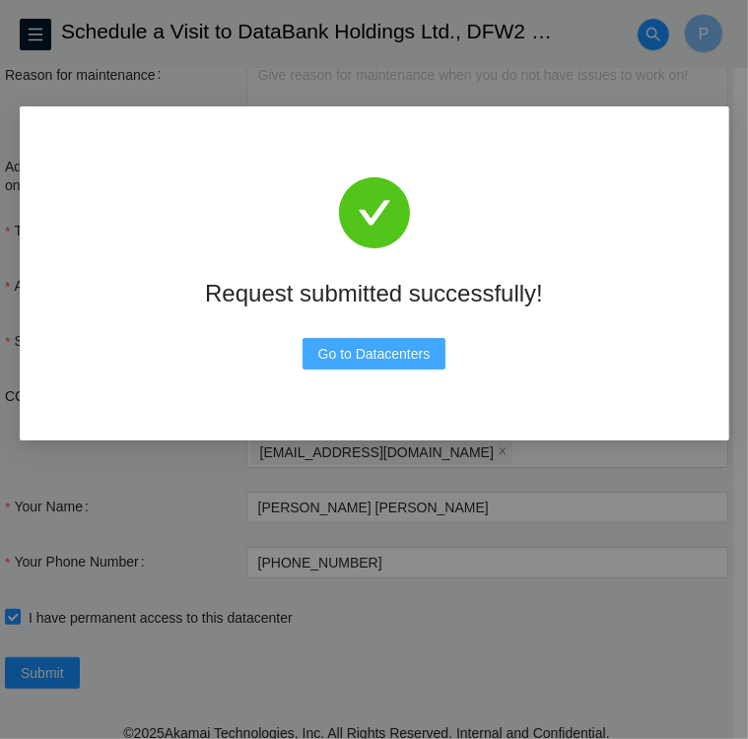
click at [407, 345] on span "Go to Datacenters" at bounding box center [374, 354] width 112 height 22
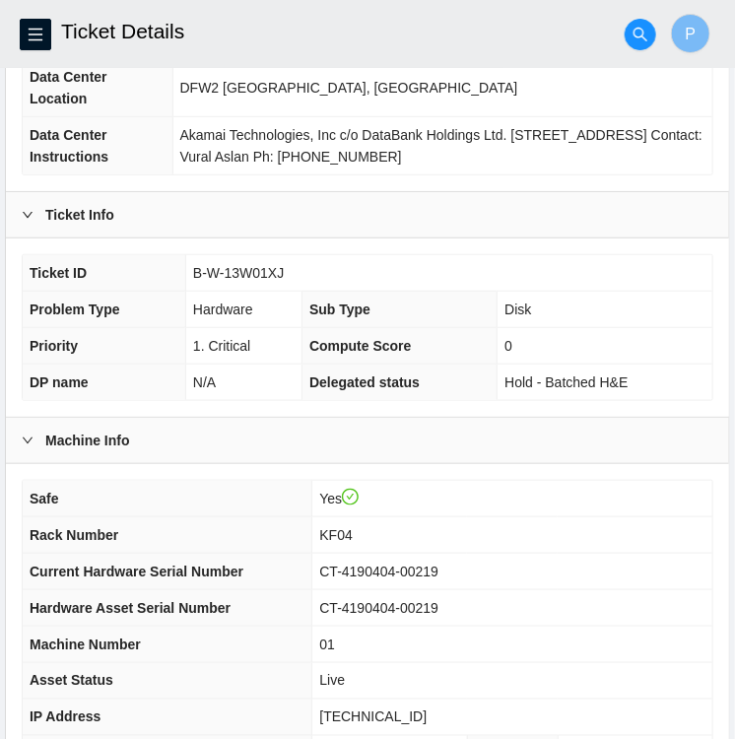
scroll to position [513, 0]
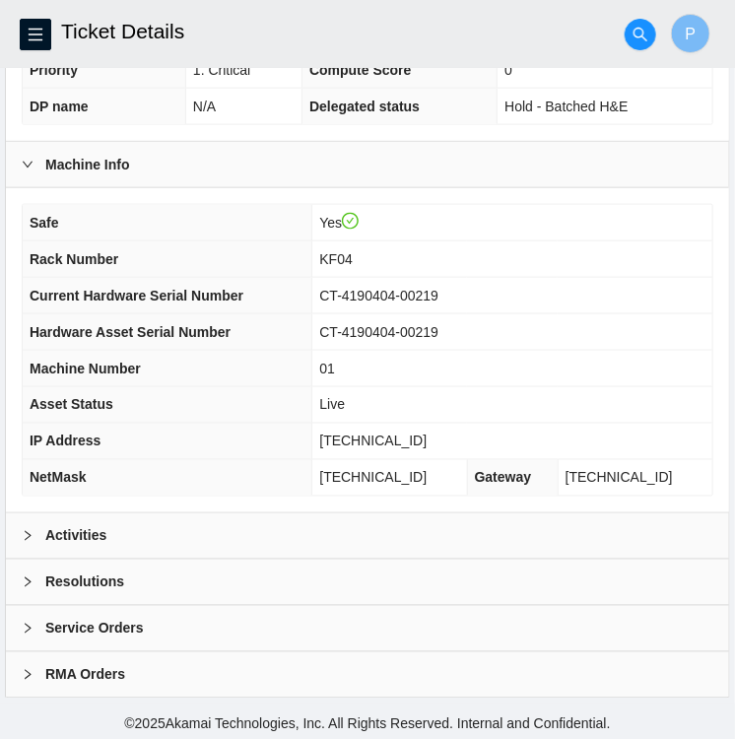
click at [87, 535] on b "Activities" at bounding box center [75, 536] width 61 height 22
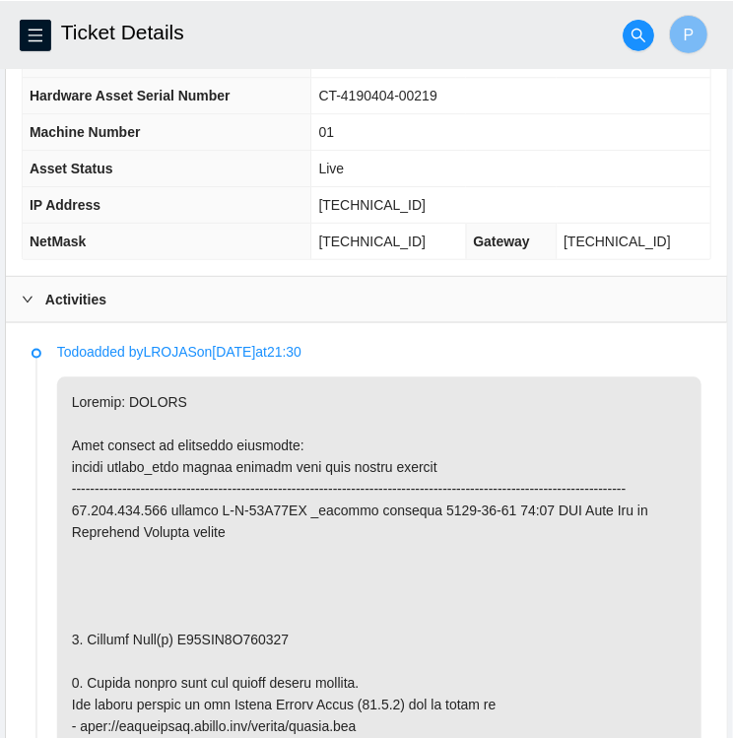
scroll to position [0, 0]
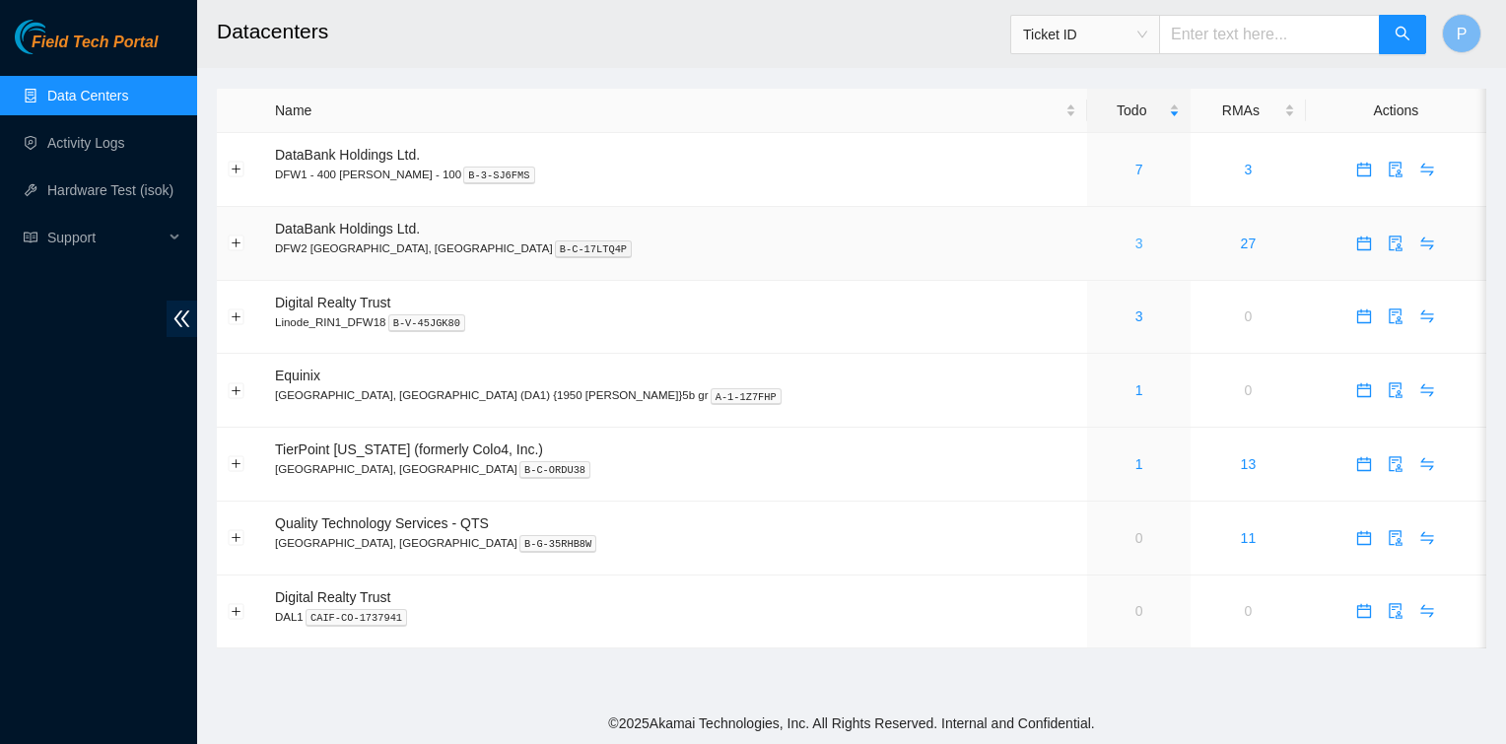
click at [1136, 242] on link "3" at bounding box center [1140, 244] width 8 height 16
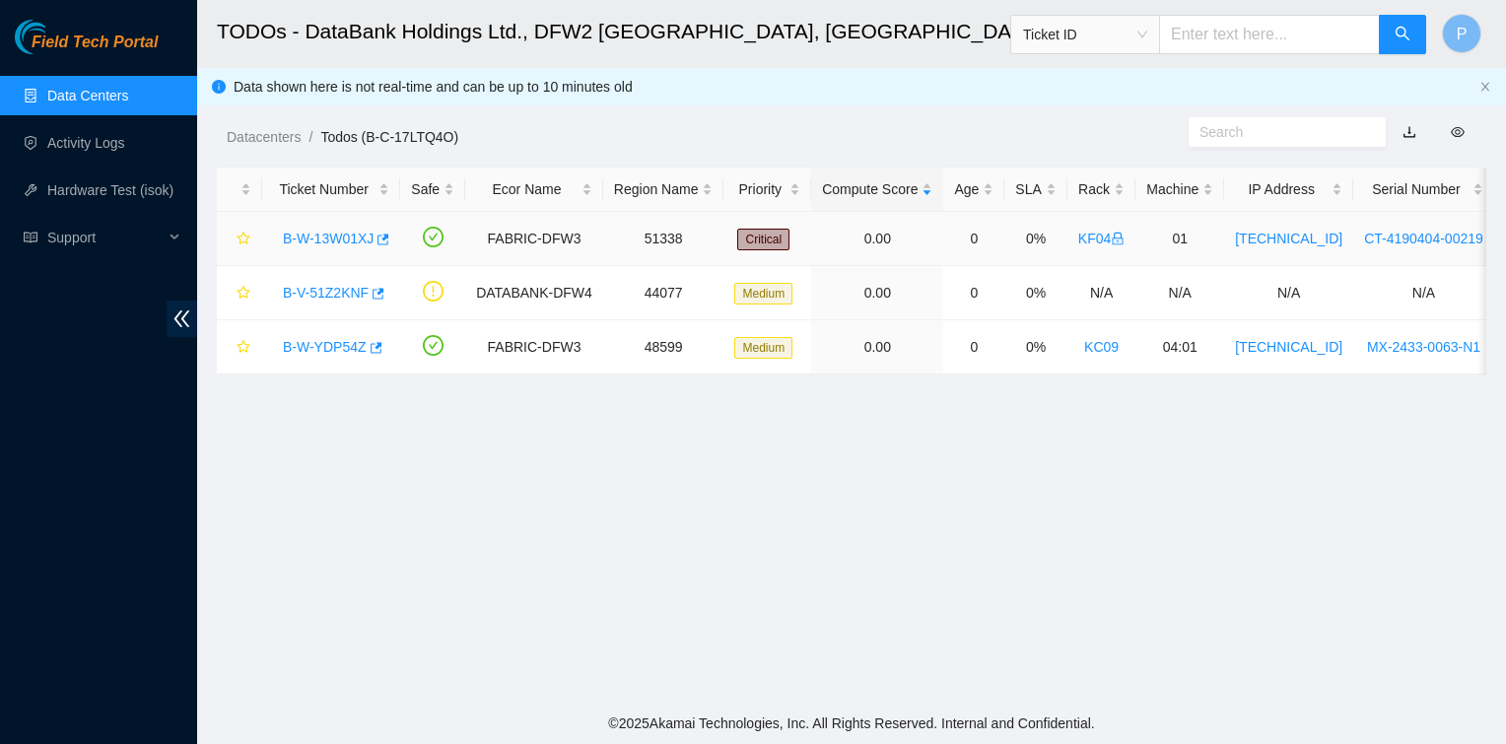
click at [320, 244] on link "B-W-13W01XJ" at bounding box center [328, 239] width 91 height 16
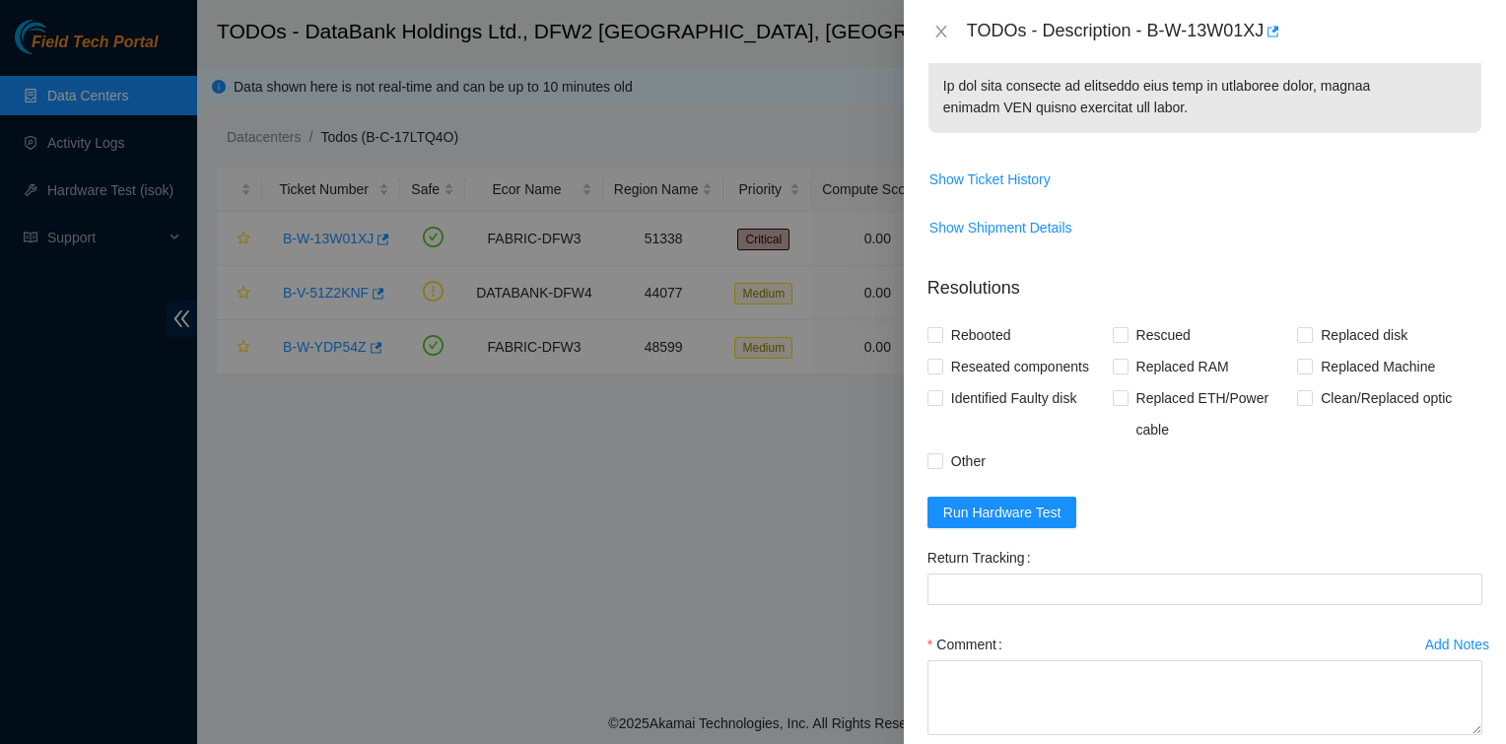
scroll to position [1371, 0]
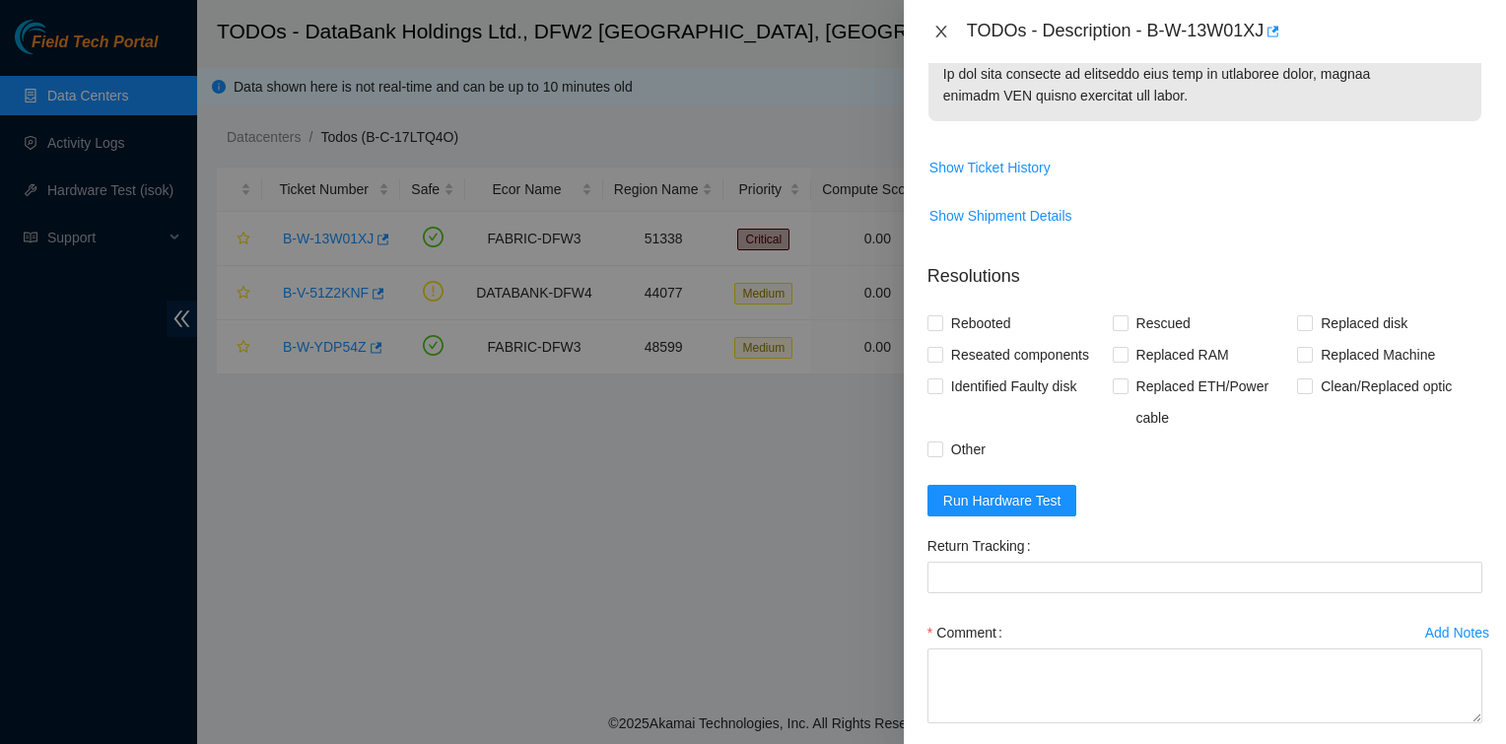
click at [942, 30] on icon "close" at bounding box center [942, 32] width 16 height 16
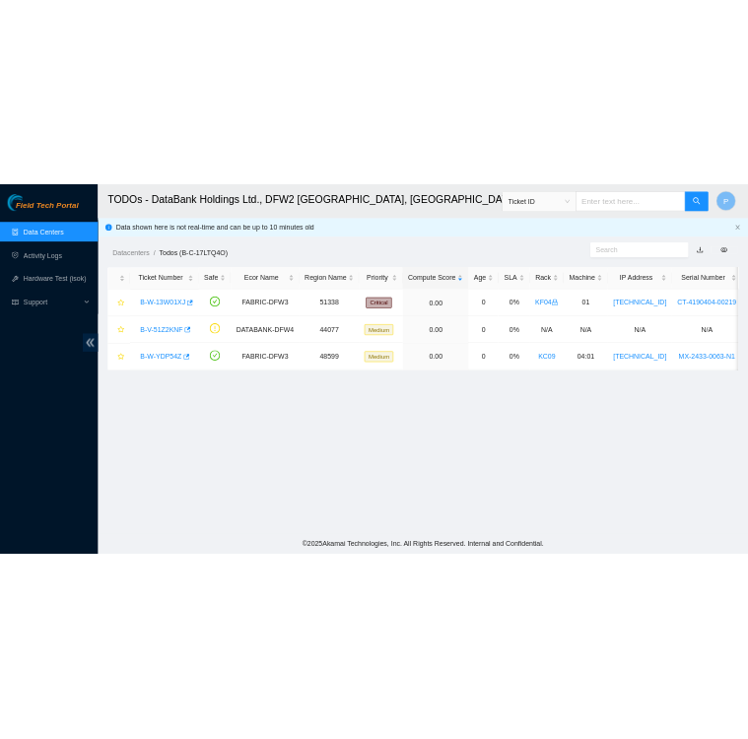
scroll to position [555, 0]
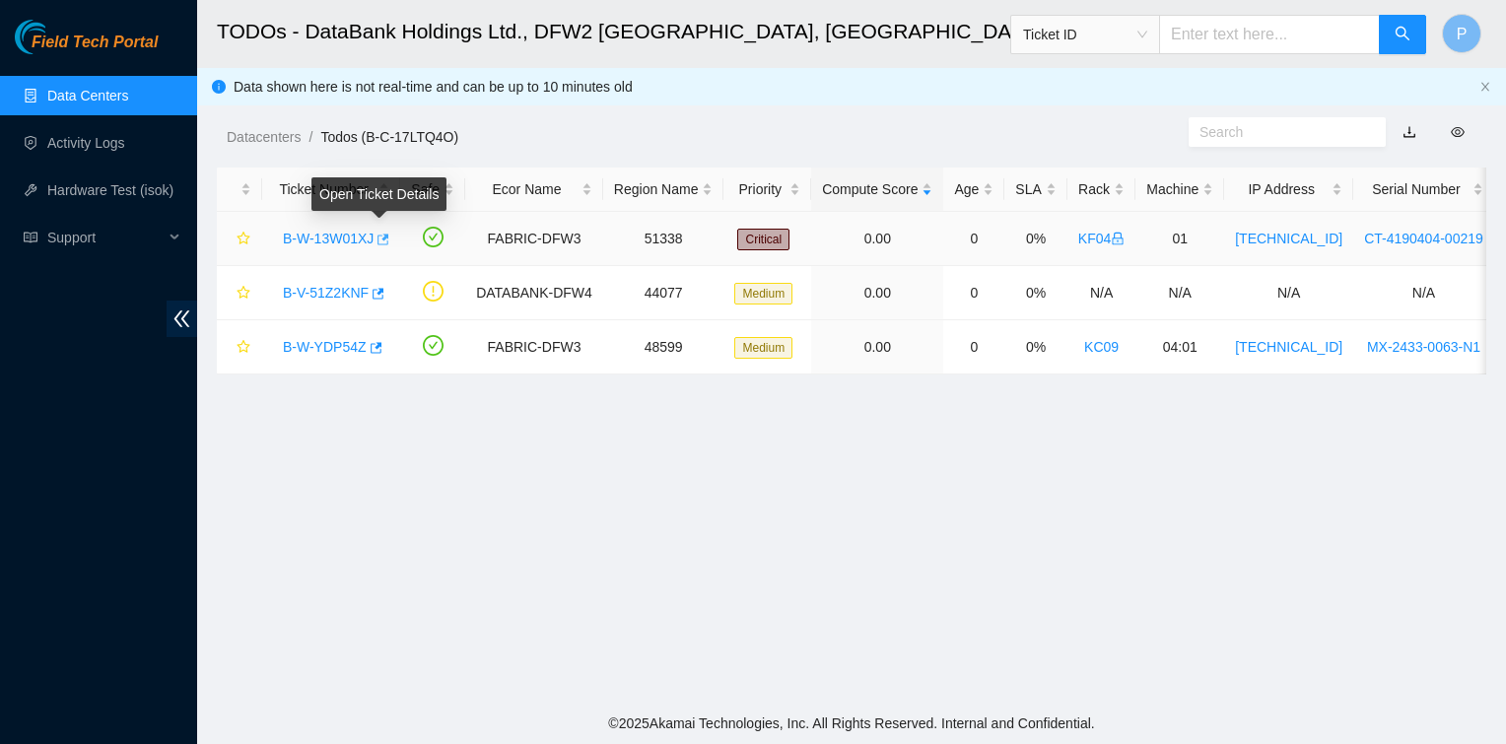
click at [382, 236] on icon "button" at bounding box center [384, 239] width 12 height 11
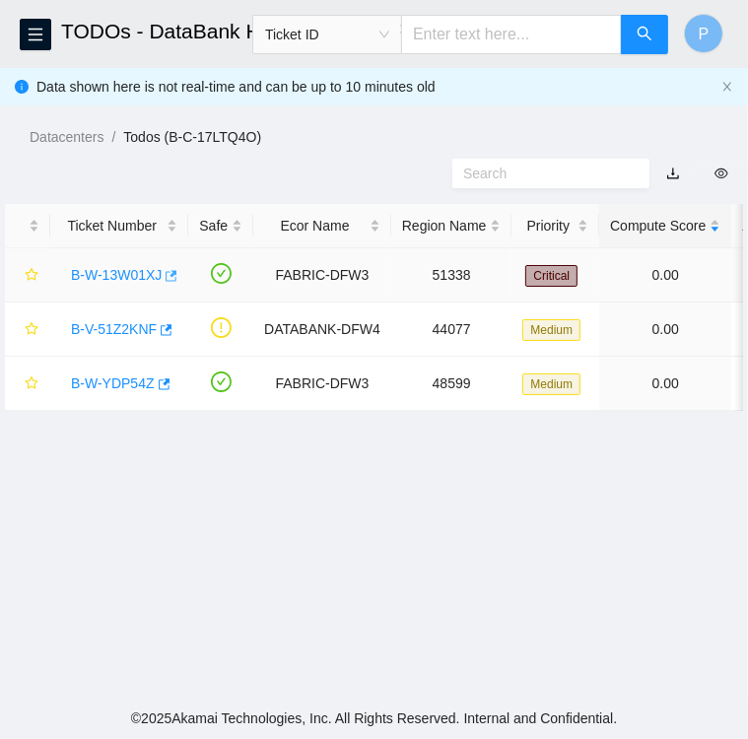
scroll to position [532, 0]
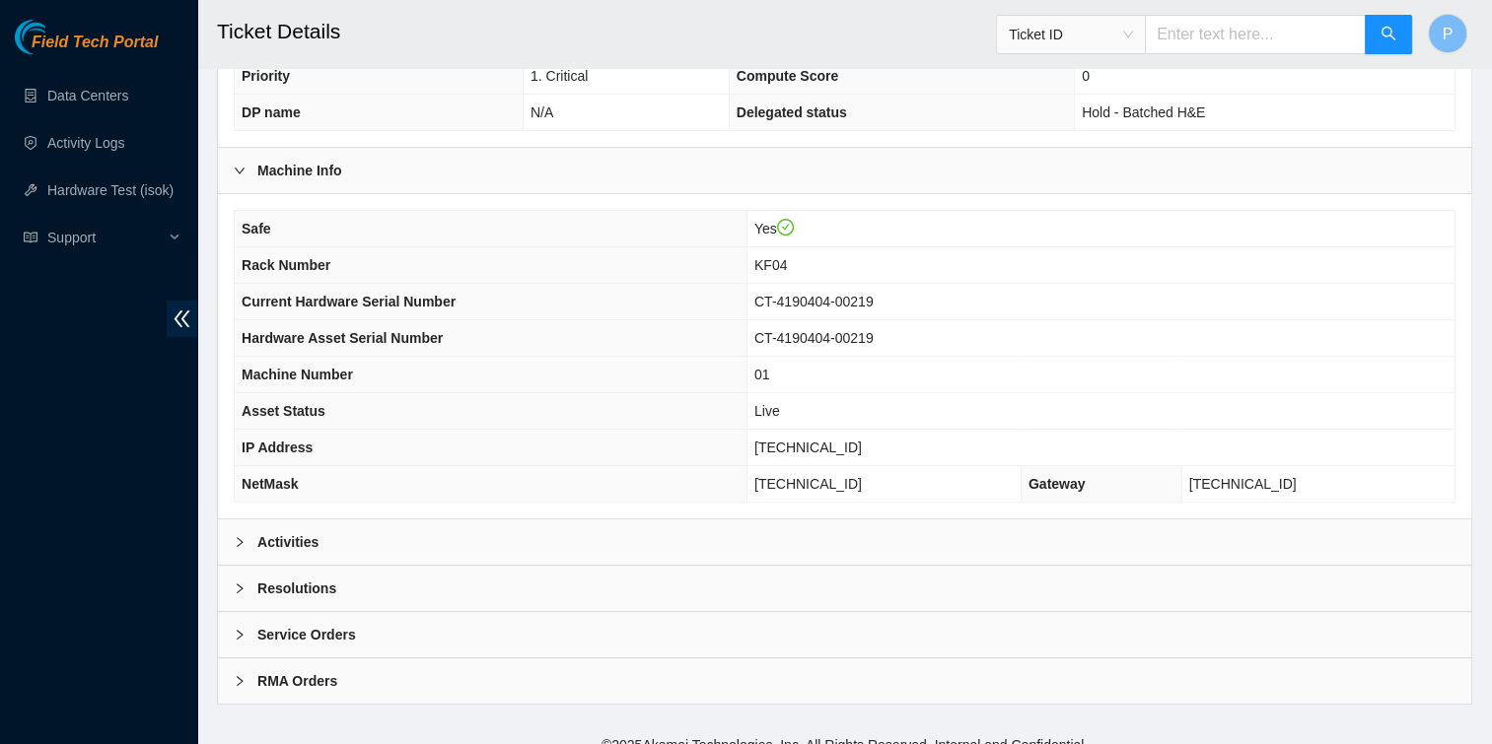
scroll to position [477, 0]
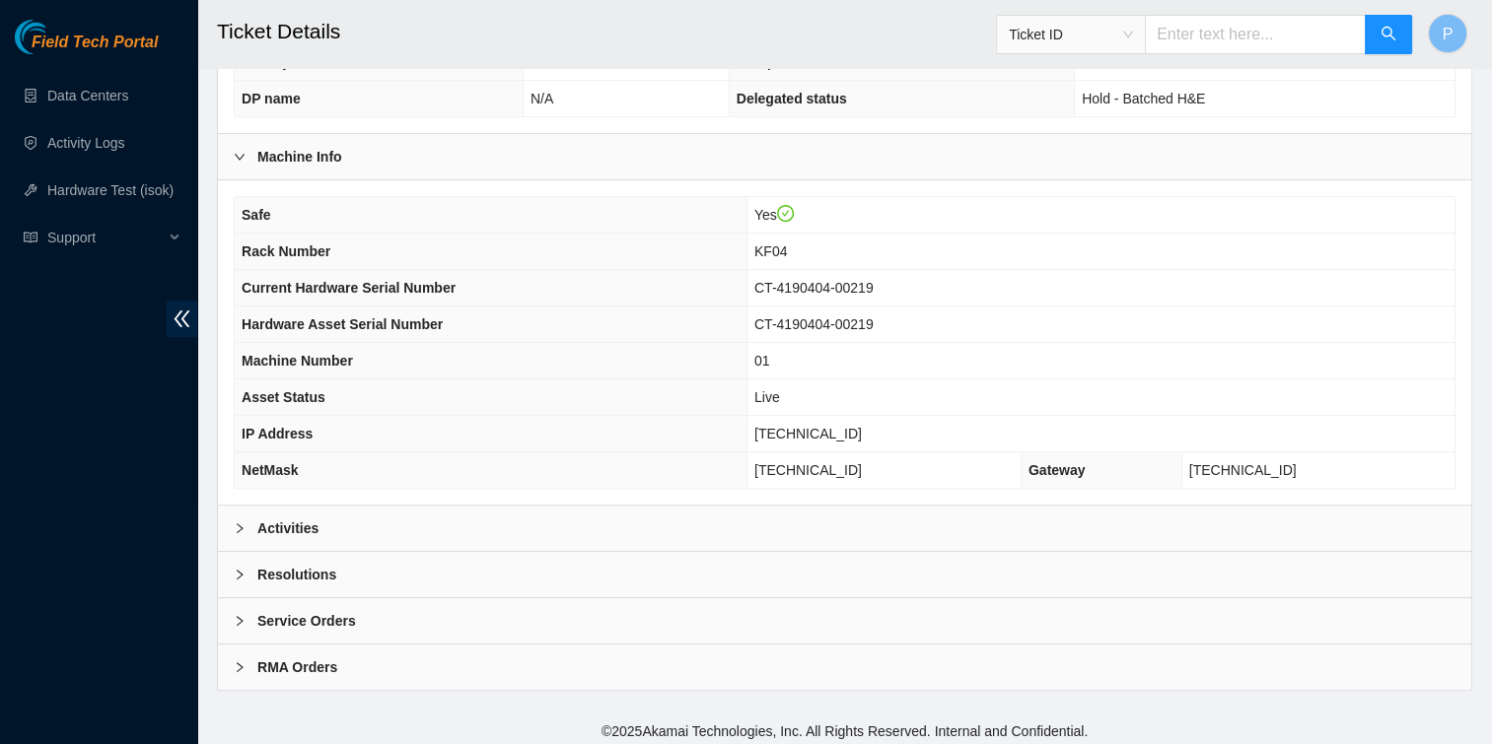
click at [244, 521] on div at bounding box center [246, 529] width 24 height 22
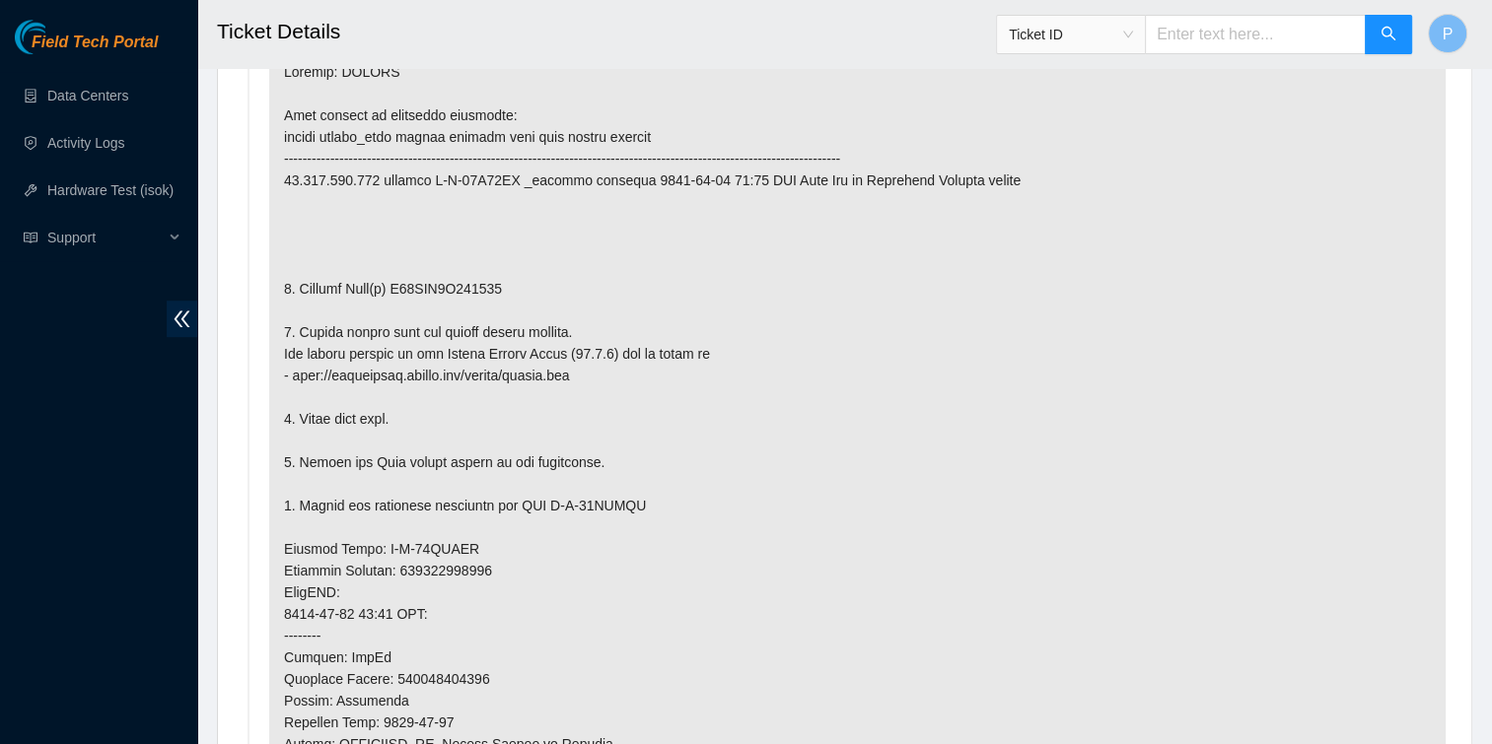
scroll to position [1037, 0]
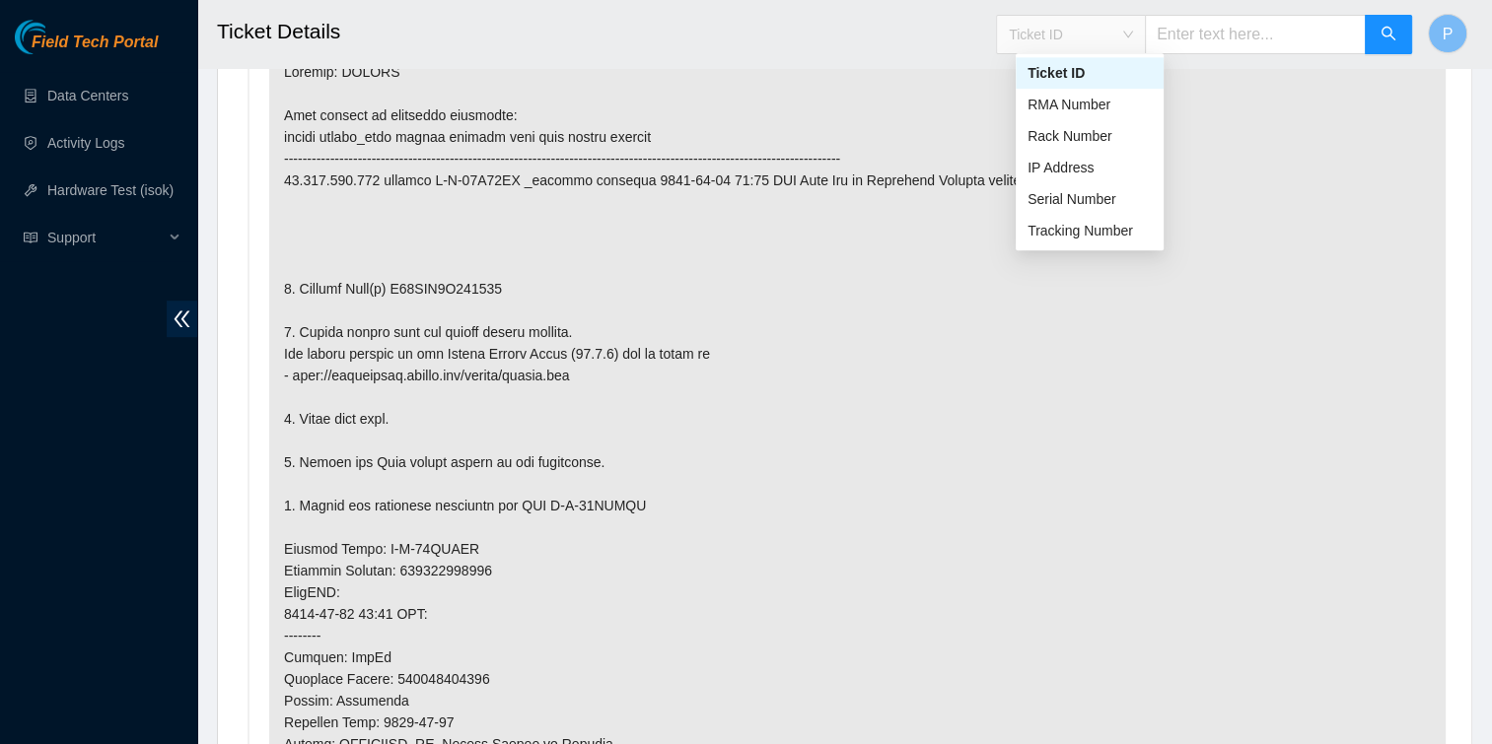
click at [1133, 30] on span "Ticket ID" at bounding box center [1071, 35] width 124 height 30
click at [1115, 231] on div "Tracking Number" at bounding box center [1089, 231] width 124 height 22
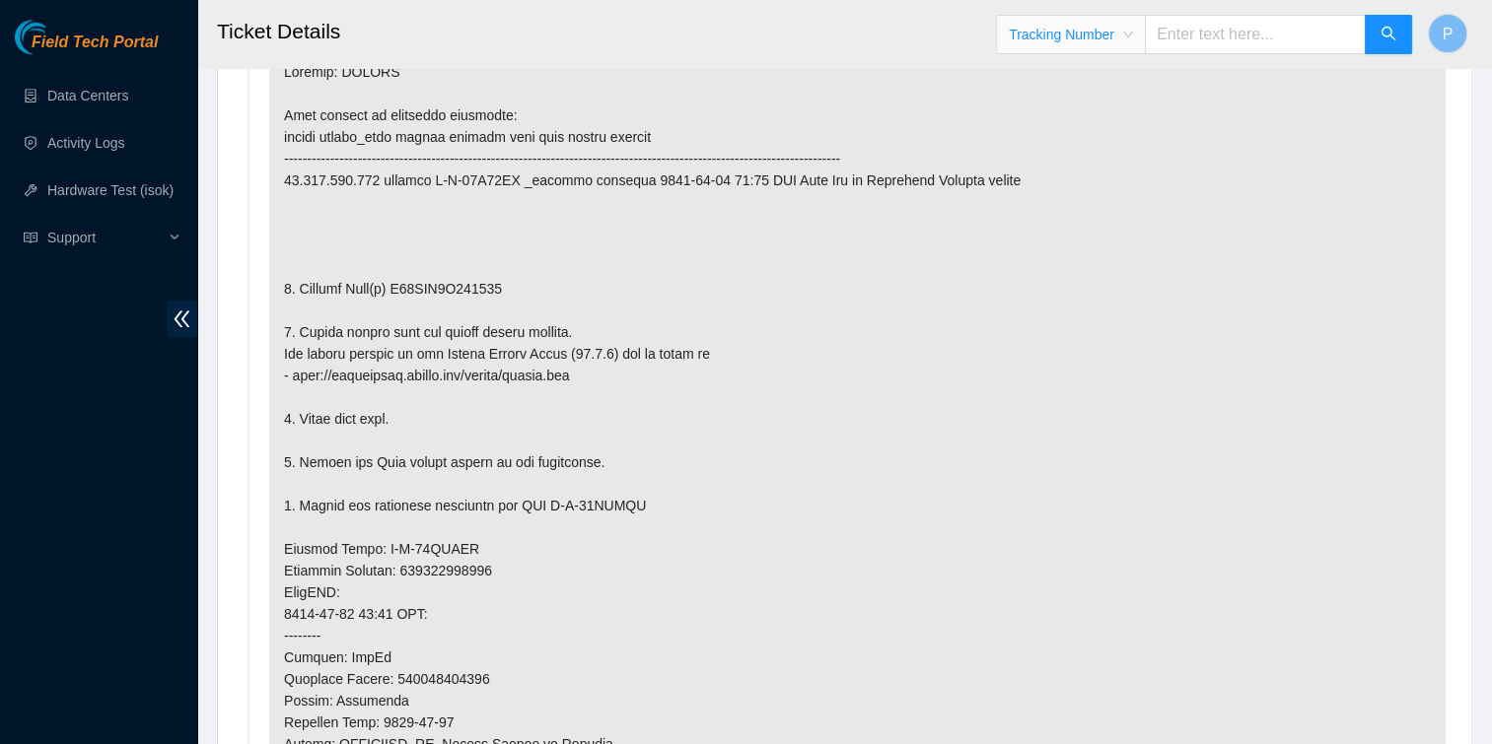
click at [1218, 37] on input "text" at bounding box center [1255, 34] width 221 height 39
type input "463470046358"
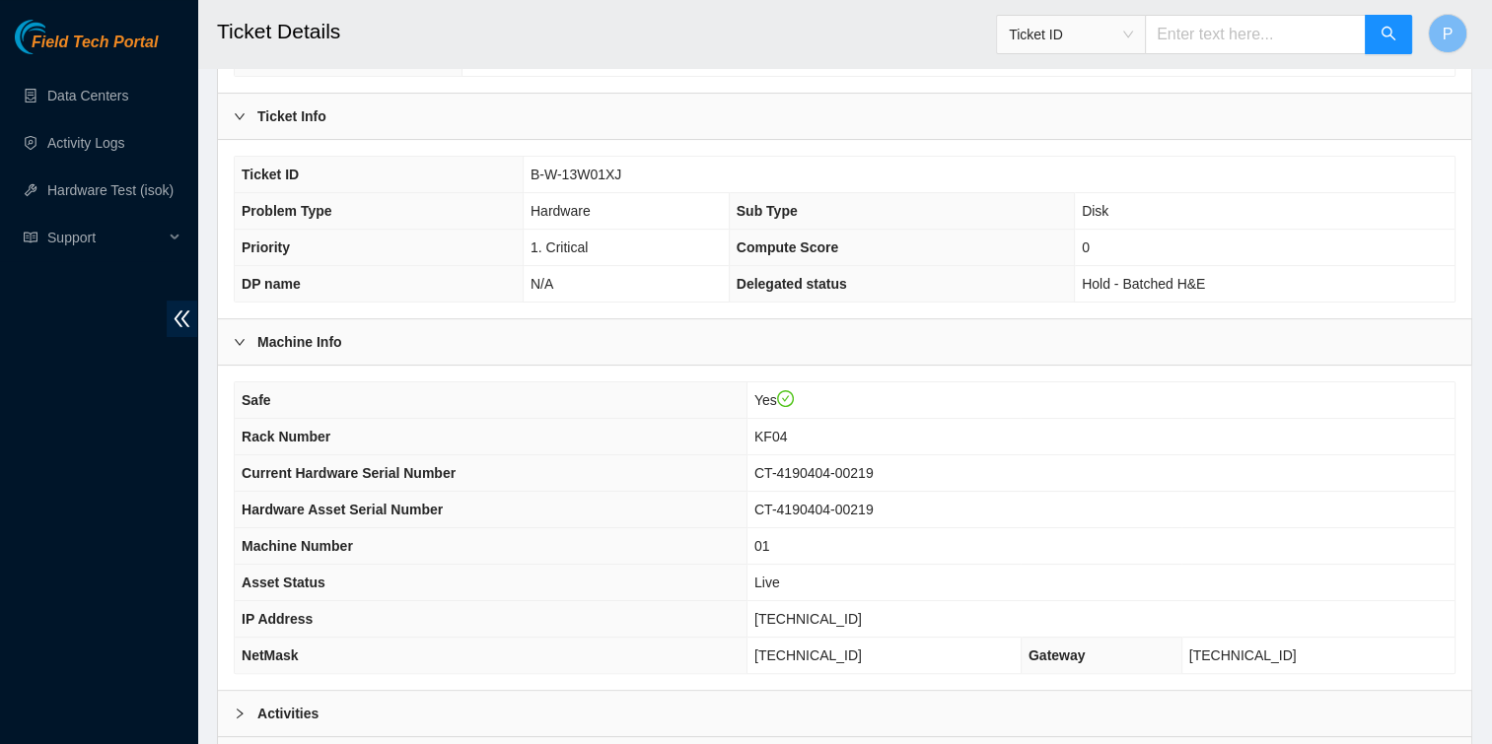
scroll to position [478, 0]
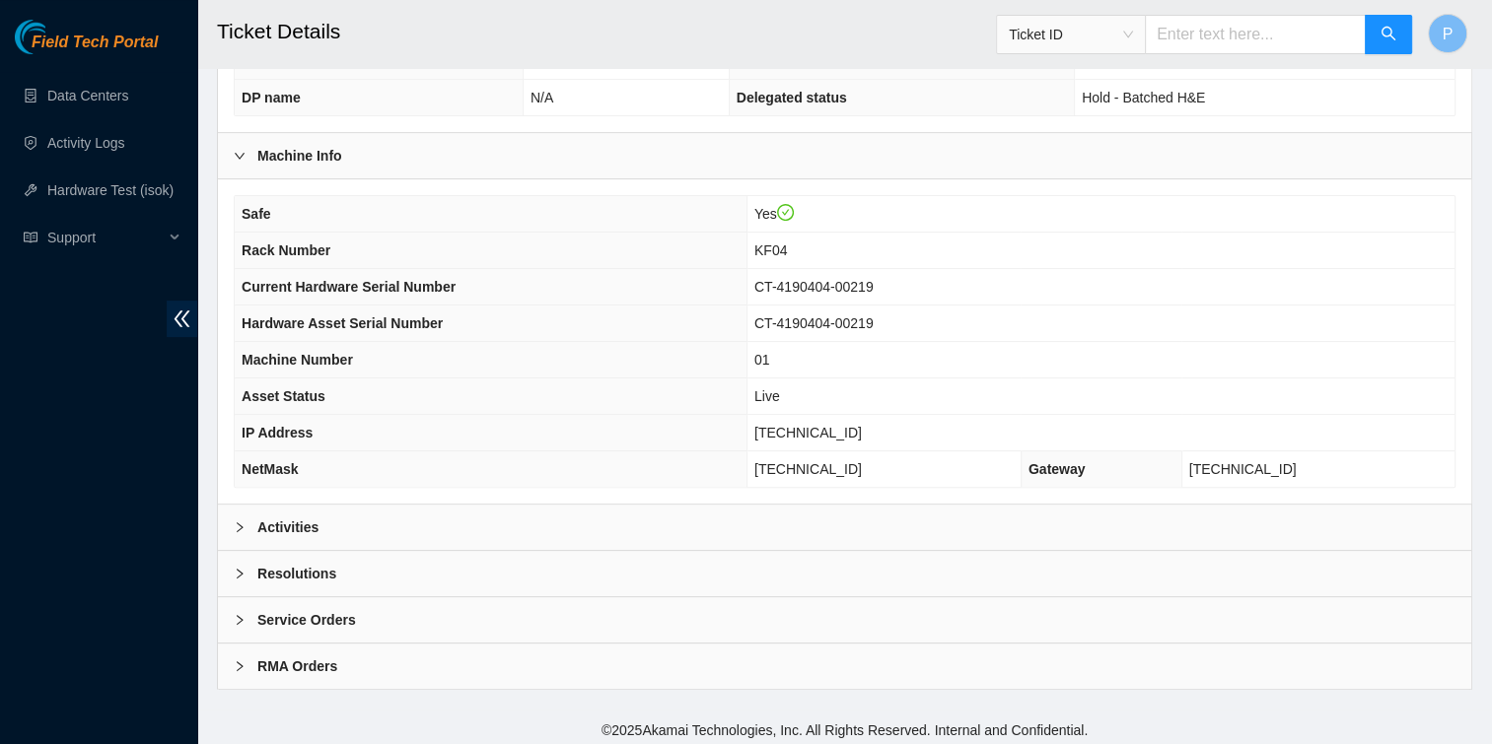
click at [243, 522] on icon "right" at bounding box center [240, 528] width 12 height 12
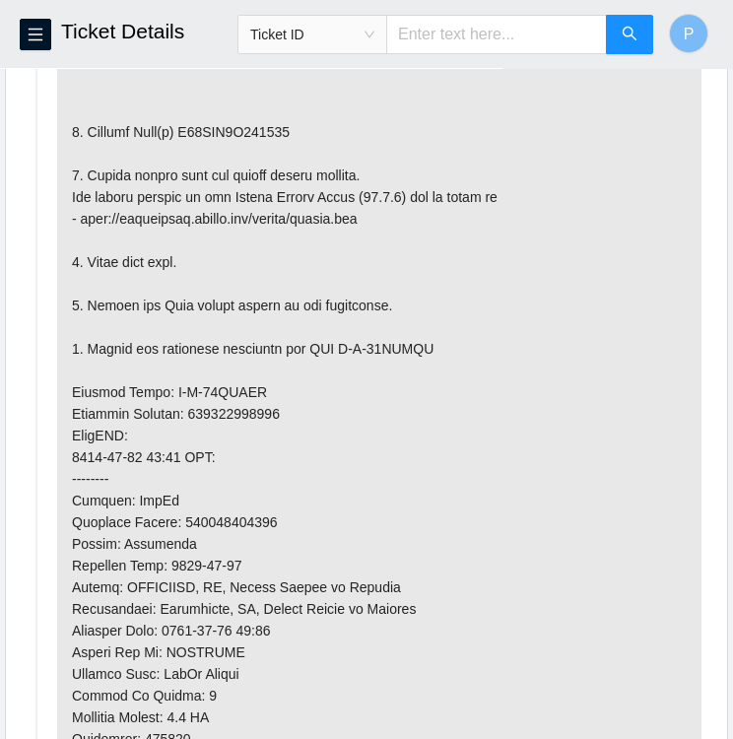
scroll to position [1216, 0]
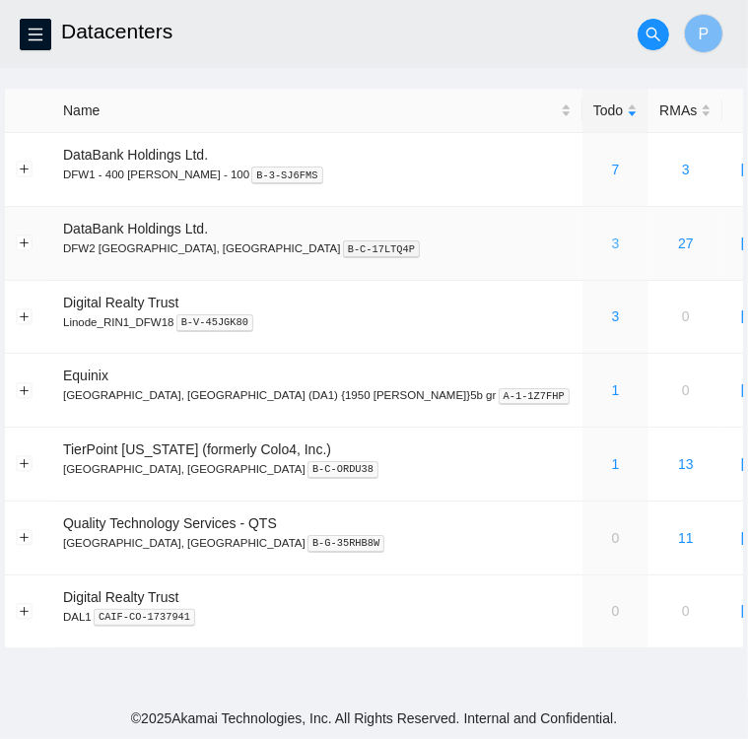
click at [612, 246] on link "3" at bounding box center [616, 244] width 8 height 16
click at [426, 693] on main "Datacenters P Name Todo RMAs Actions DataBank Holdings Ltd. DFW1 - 400 [PERSON_…" at bounding box center [374, 349] width 748 height 698
